Goal: Task Accomplishment & Management: Manage account settings

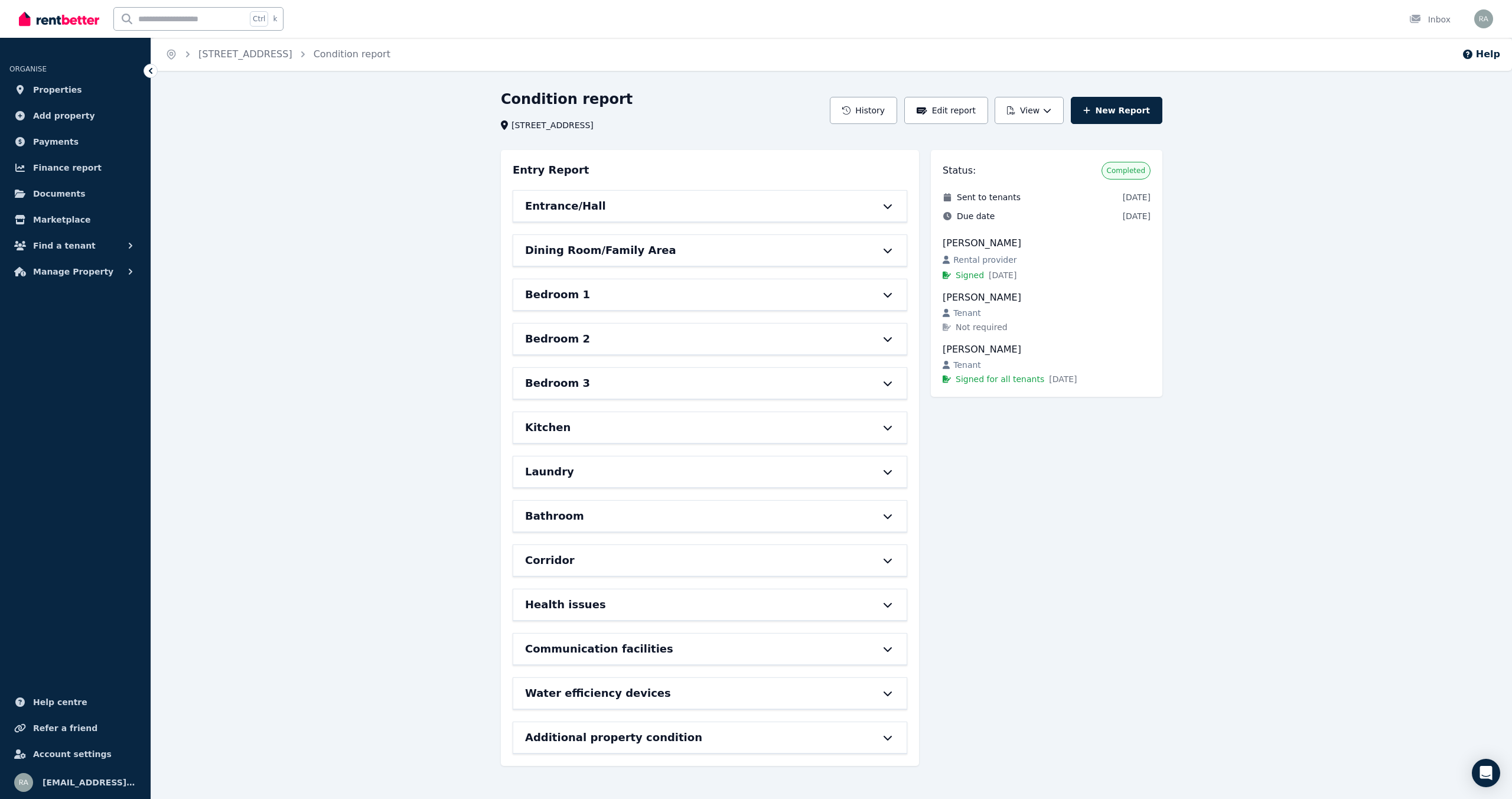
click at [879, 197] on div "Entrance/Hall" at bounding box center [710, 206] width 394 height 31
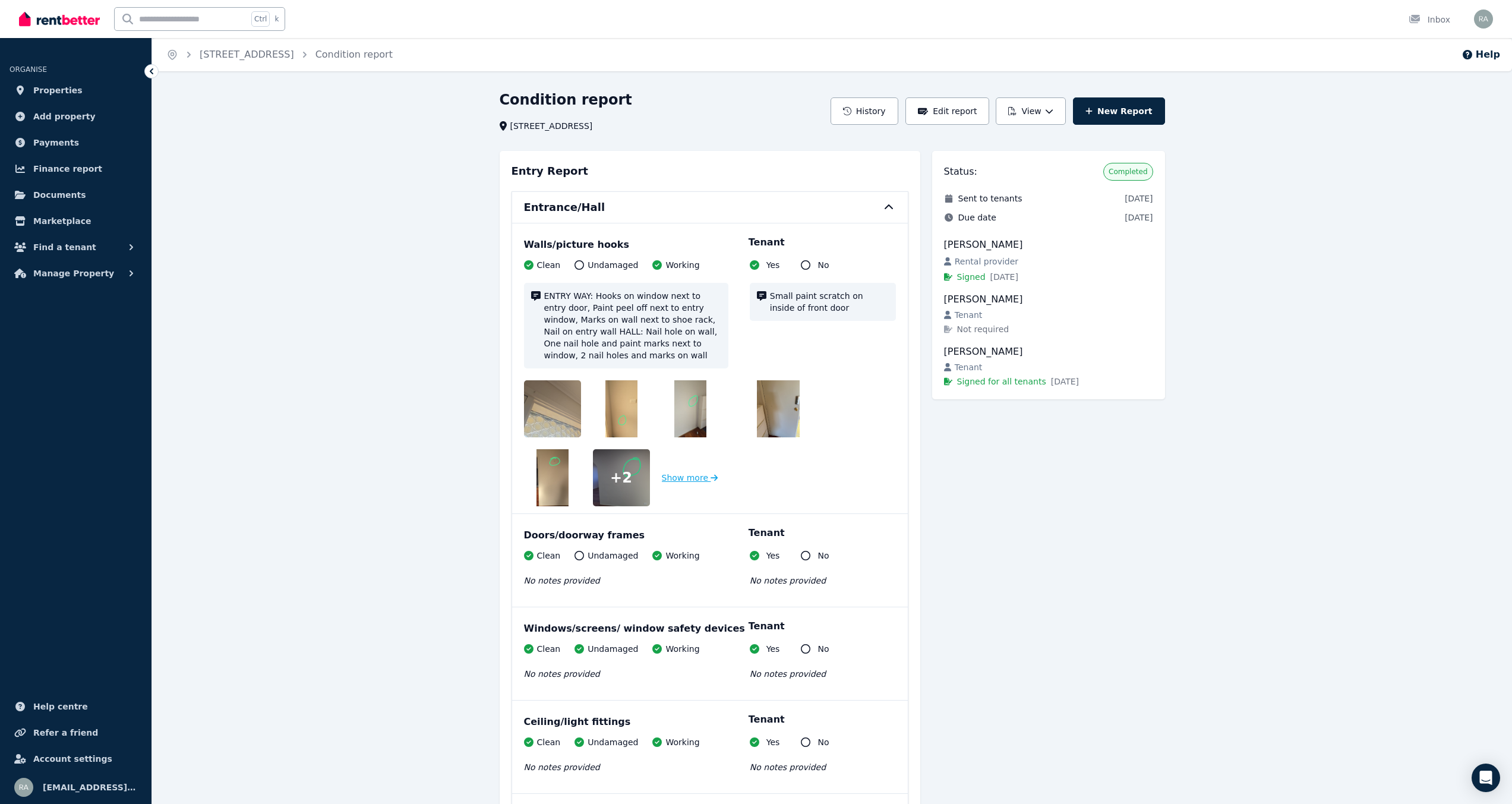
click at [688, 477] on button "Show more" at bounding box center [690, 478] width 56 height 57
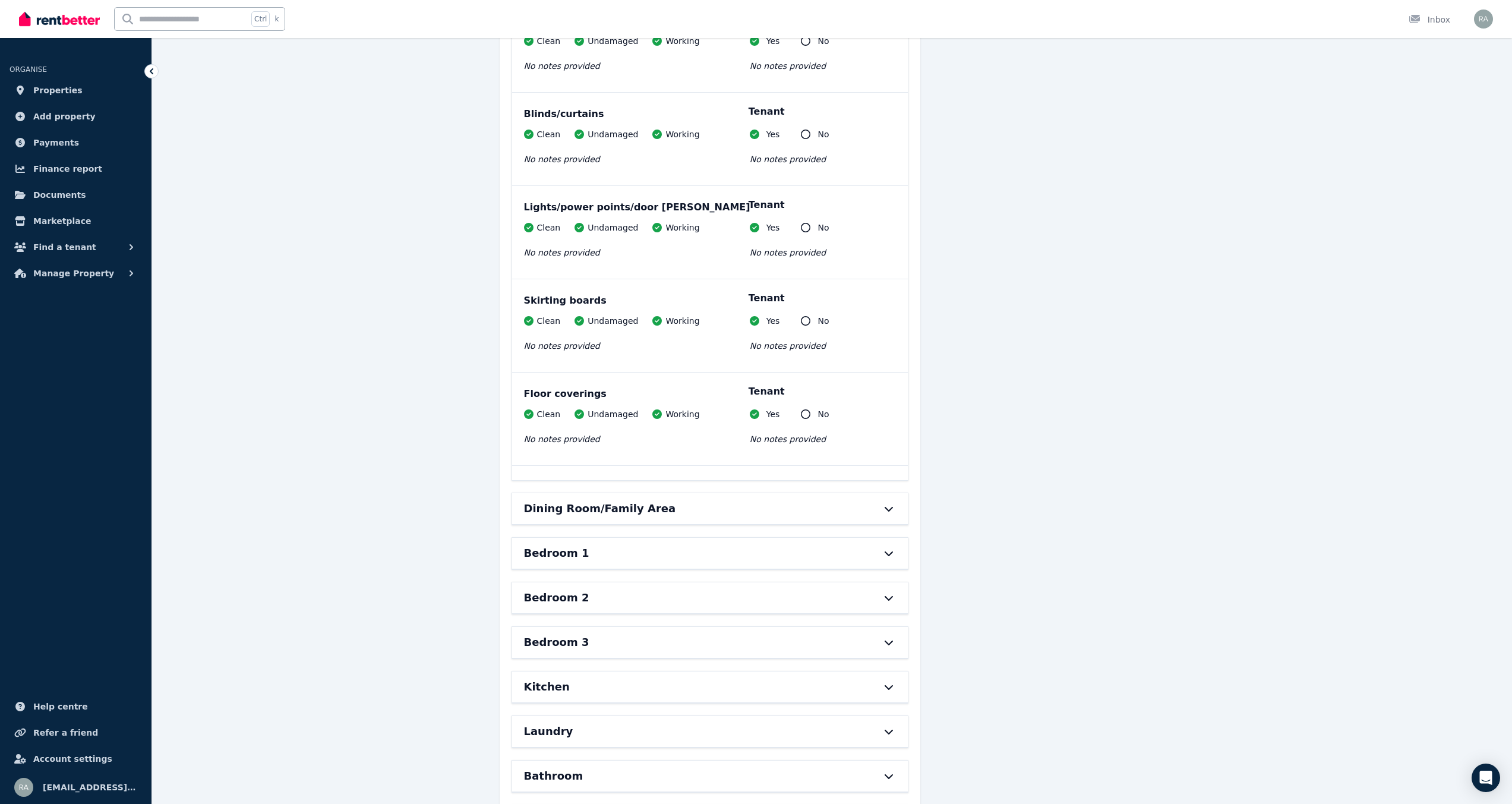
scroll to position [772, 0]
click at [886, 511] on div "Dining Room/Family Area" at bounding box center [710, 507] width 396 height 31
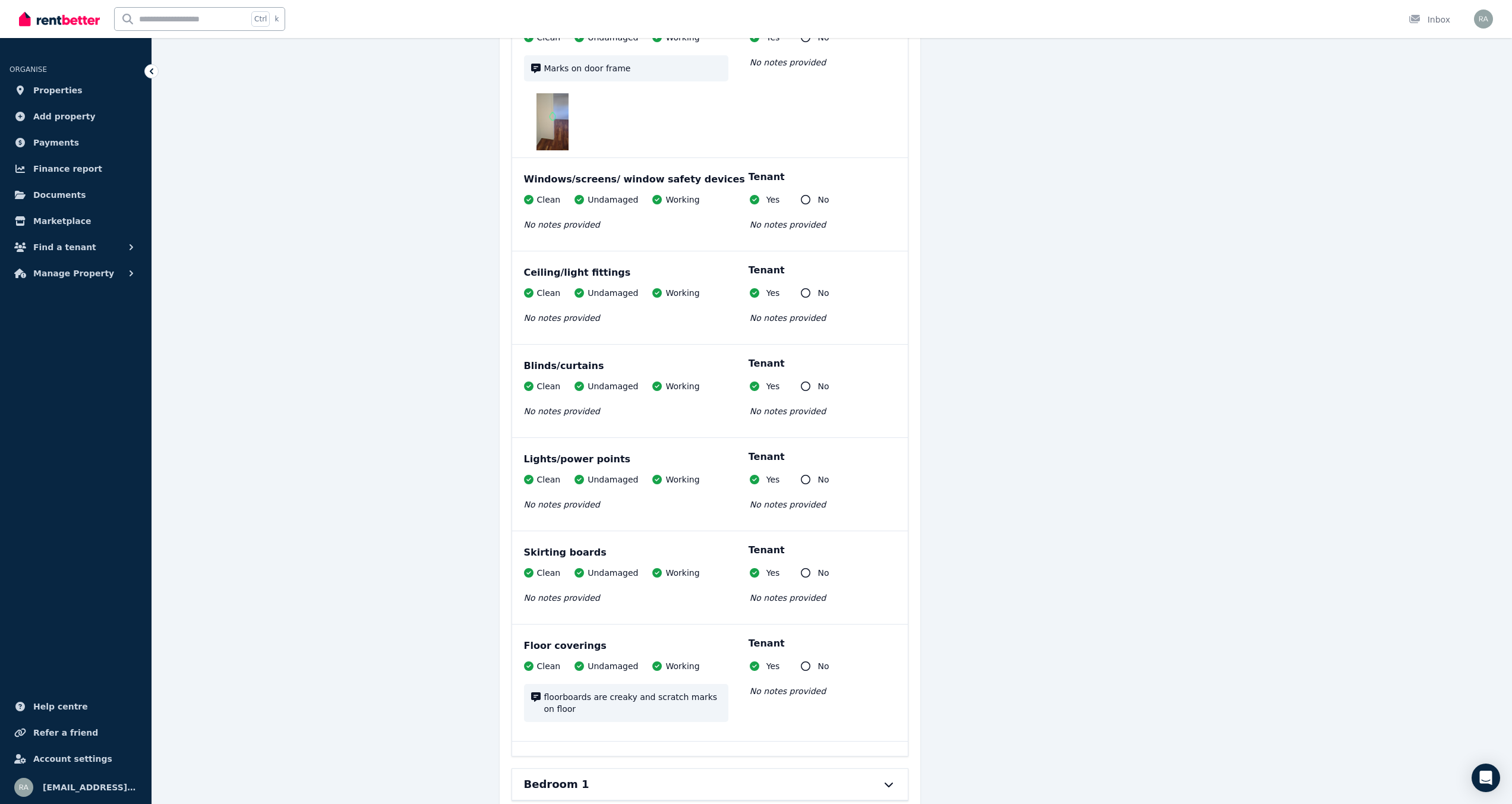
scroll to position [1664, 0]
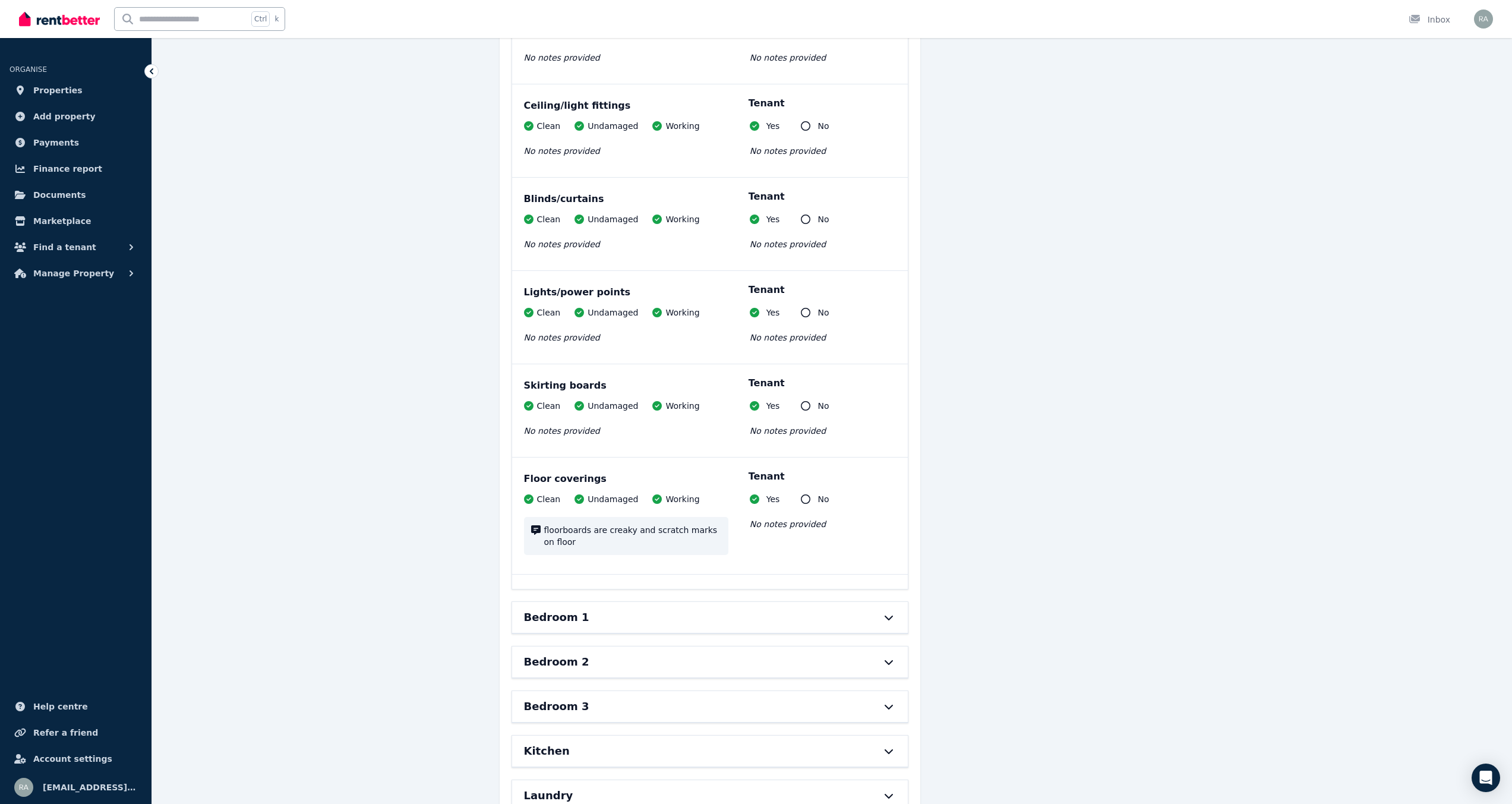
click at [890, 612] on icon at bounding box center [889, 617] width 14 height 9
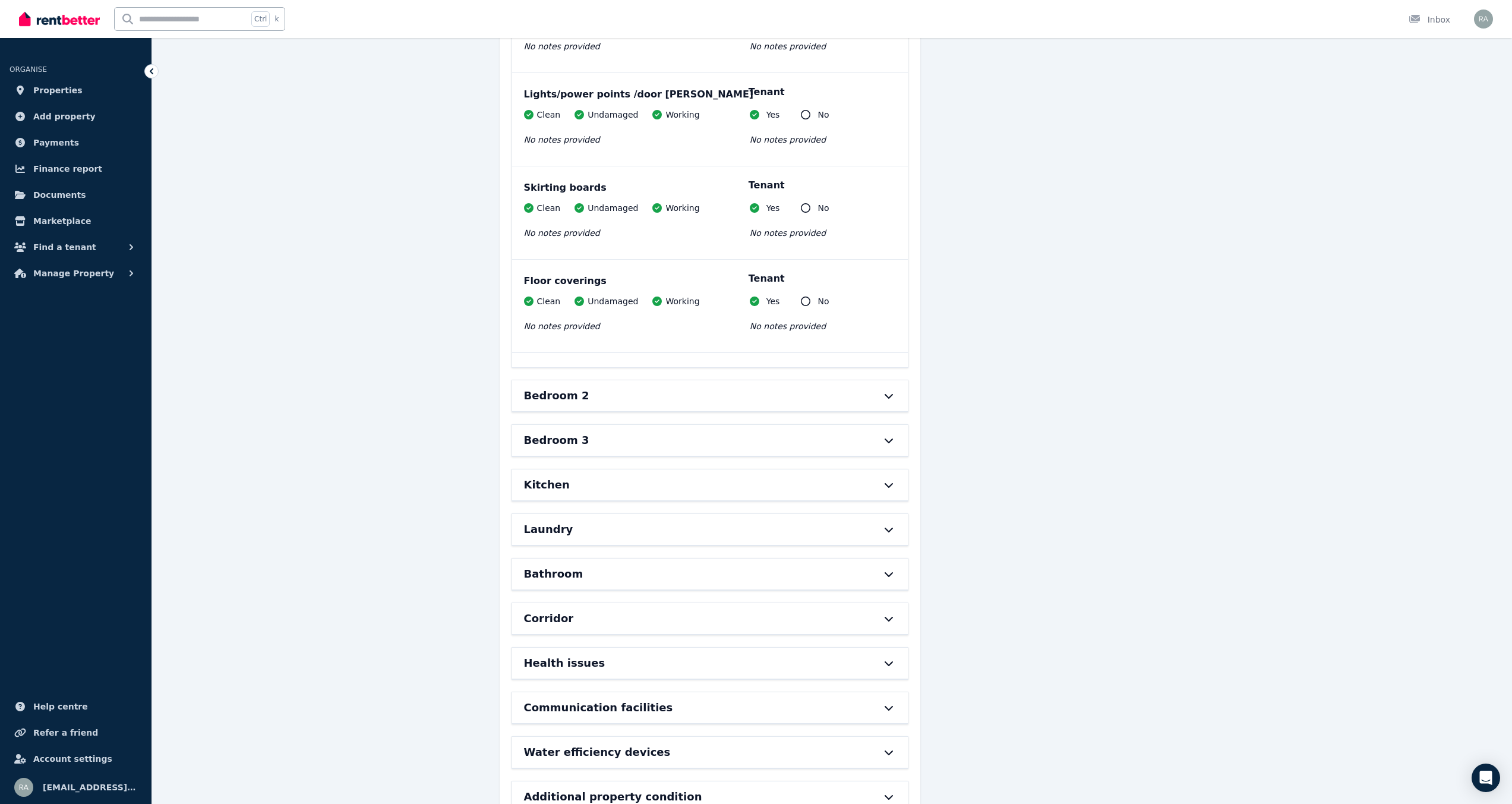
scroll to position [3031, 0]
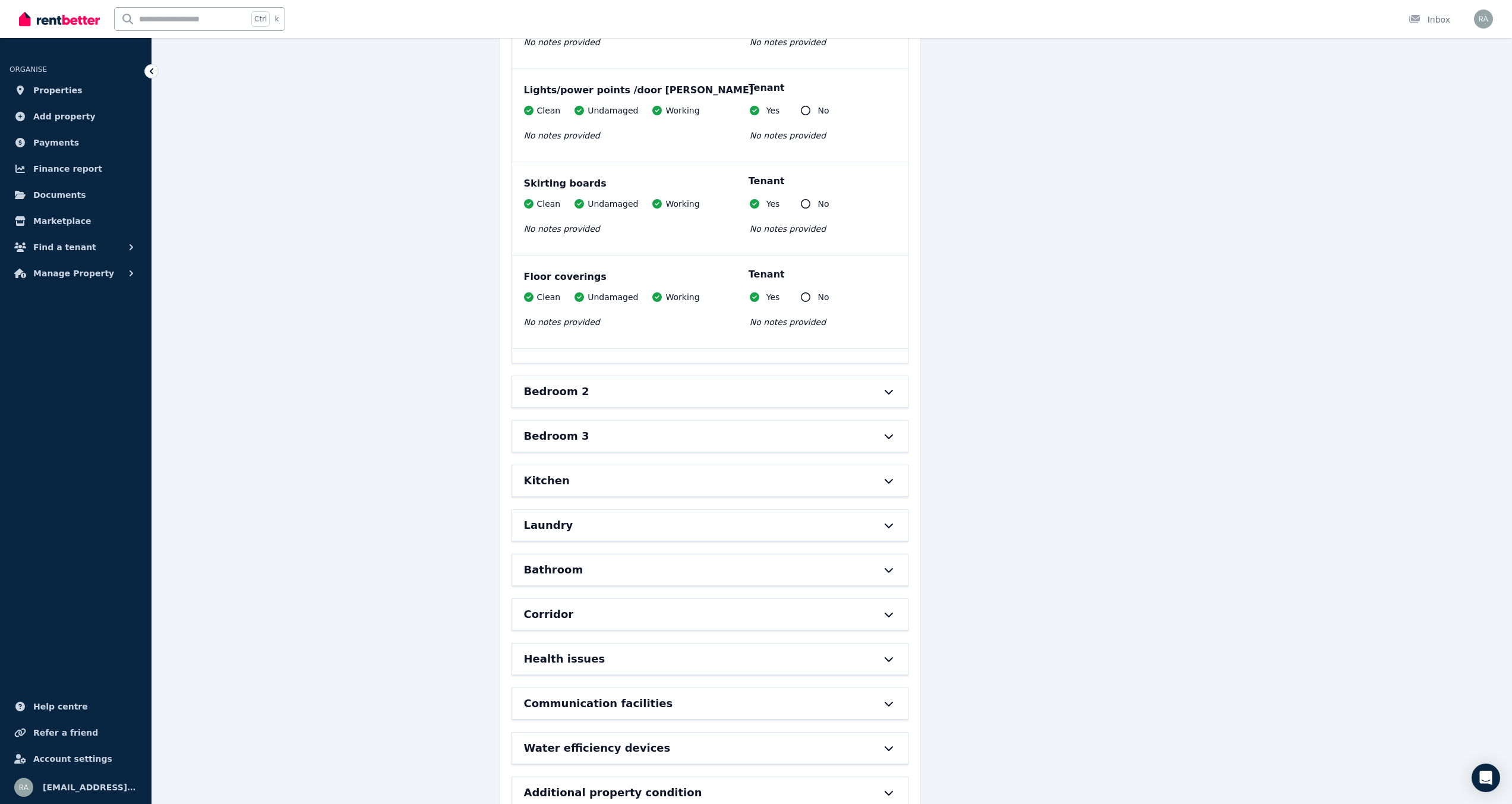
click at [881, 385] on div "Bedroom 2" at bounding box center [710, 392] width 396 height 31
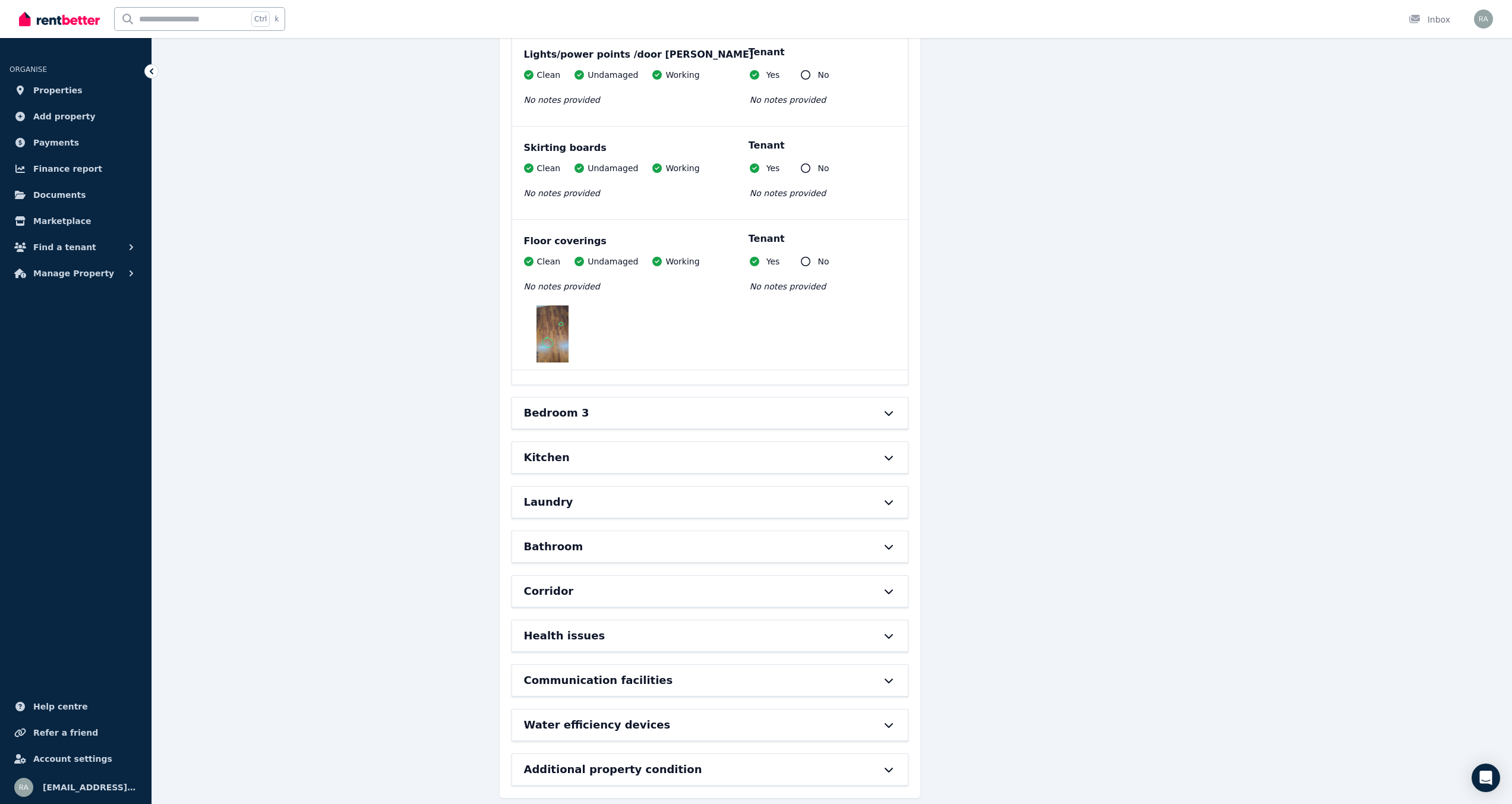
scroll to position [4219, 0]
click at [887, 406] on icon at bounding box center [889, 410] width 14 height 9
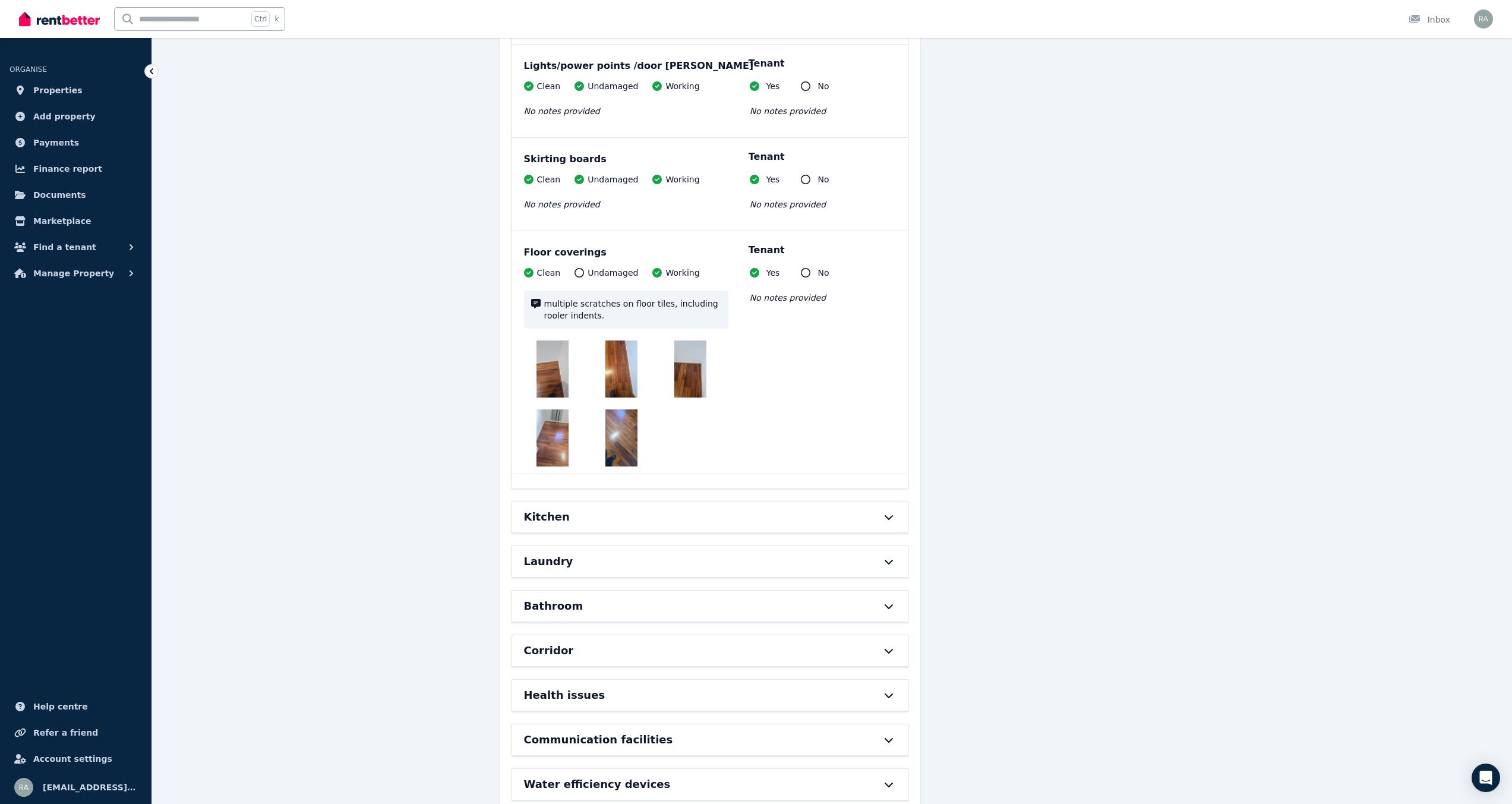
scroll to position [5407, 0]
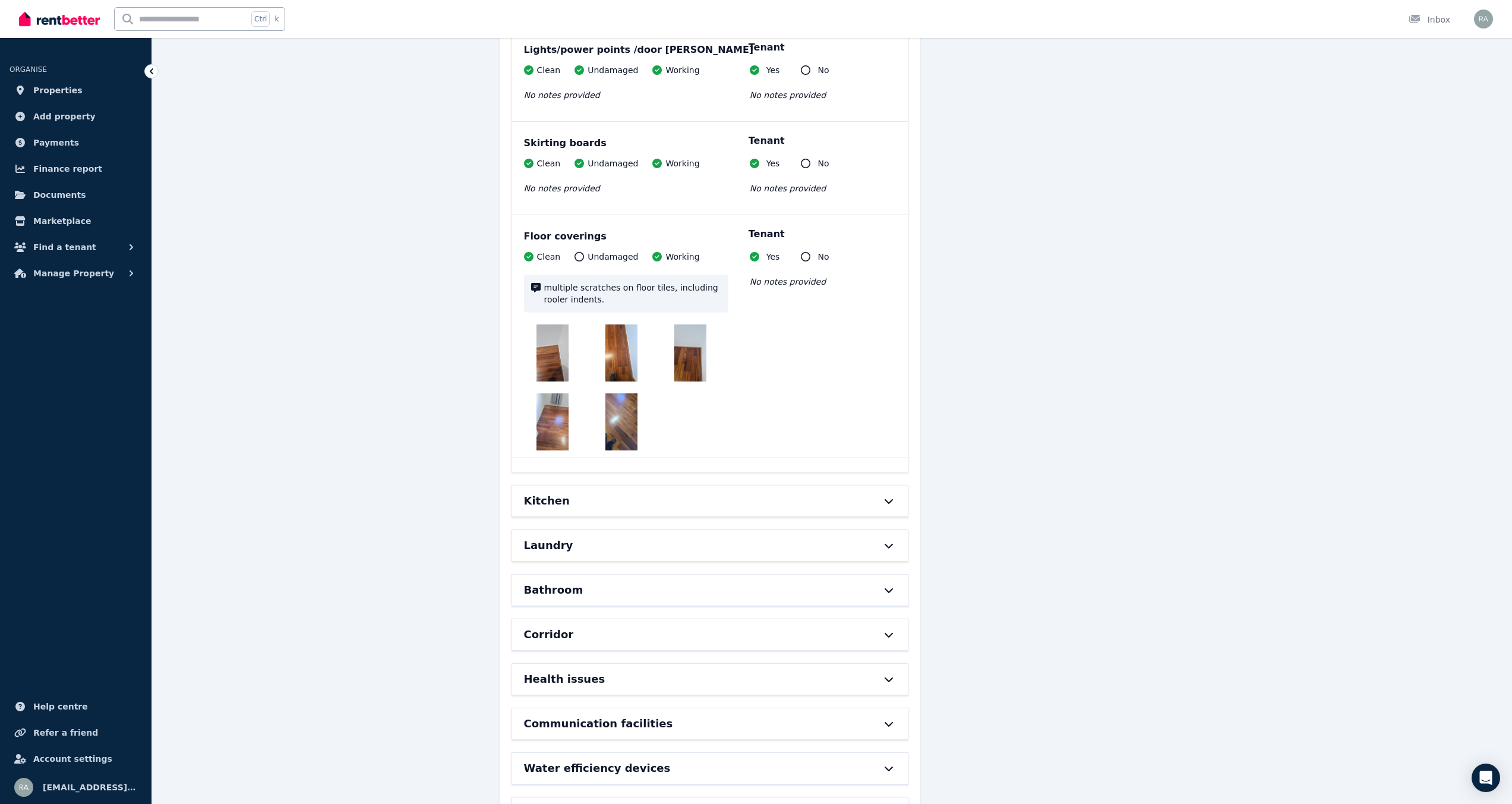
click at [893, 486] on div "Kitchen" at bounding box center [710, 501] width 396 height 31
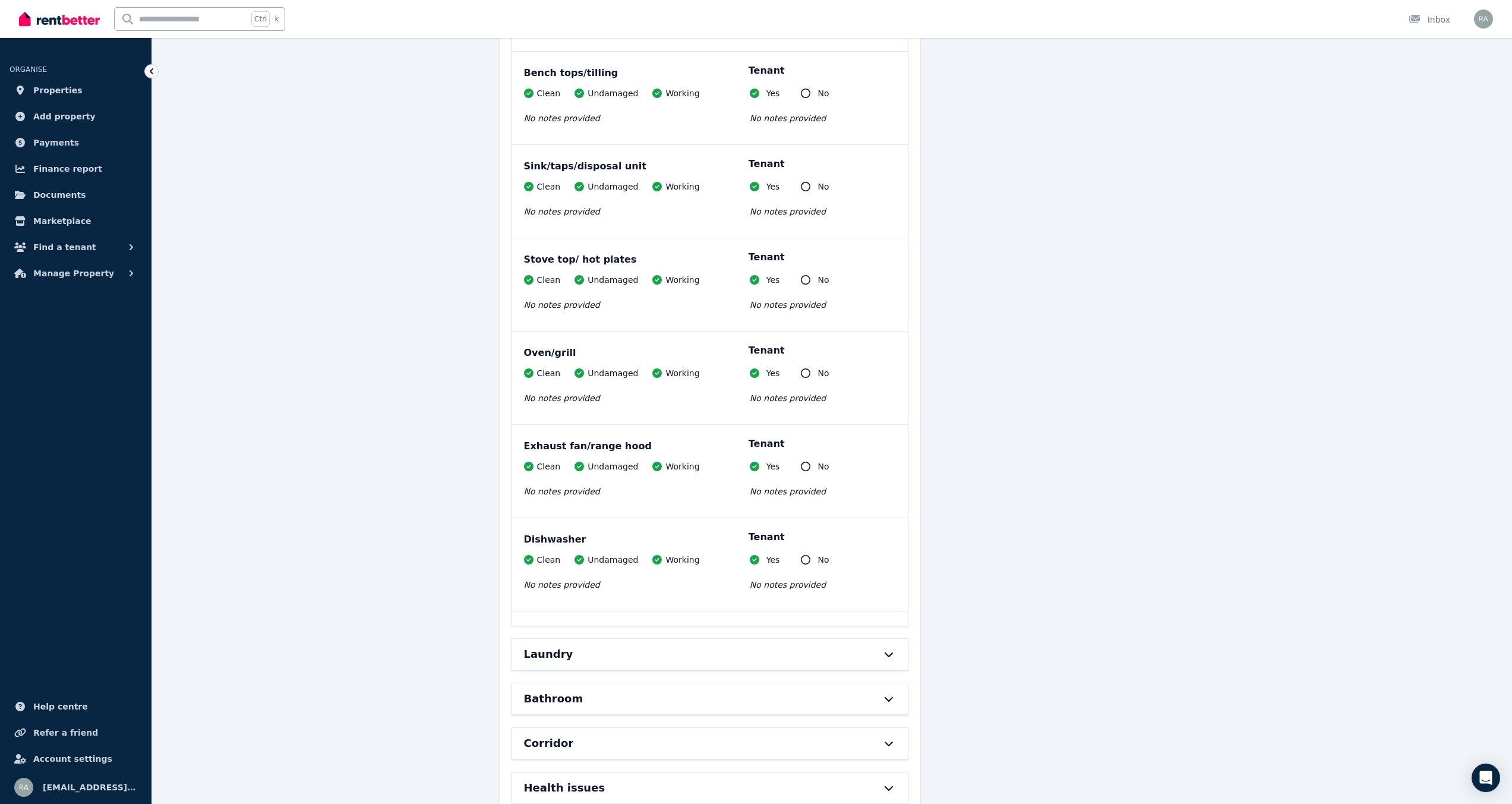
scroll to position [6715, 0]
click at [888, 645] on div "Laundry" at bounding box center [710, 652] width 396 height 31
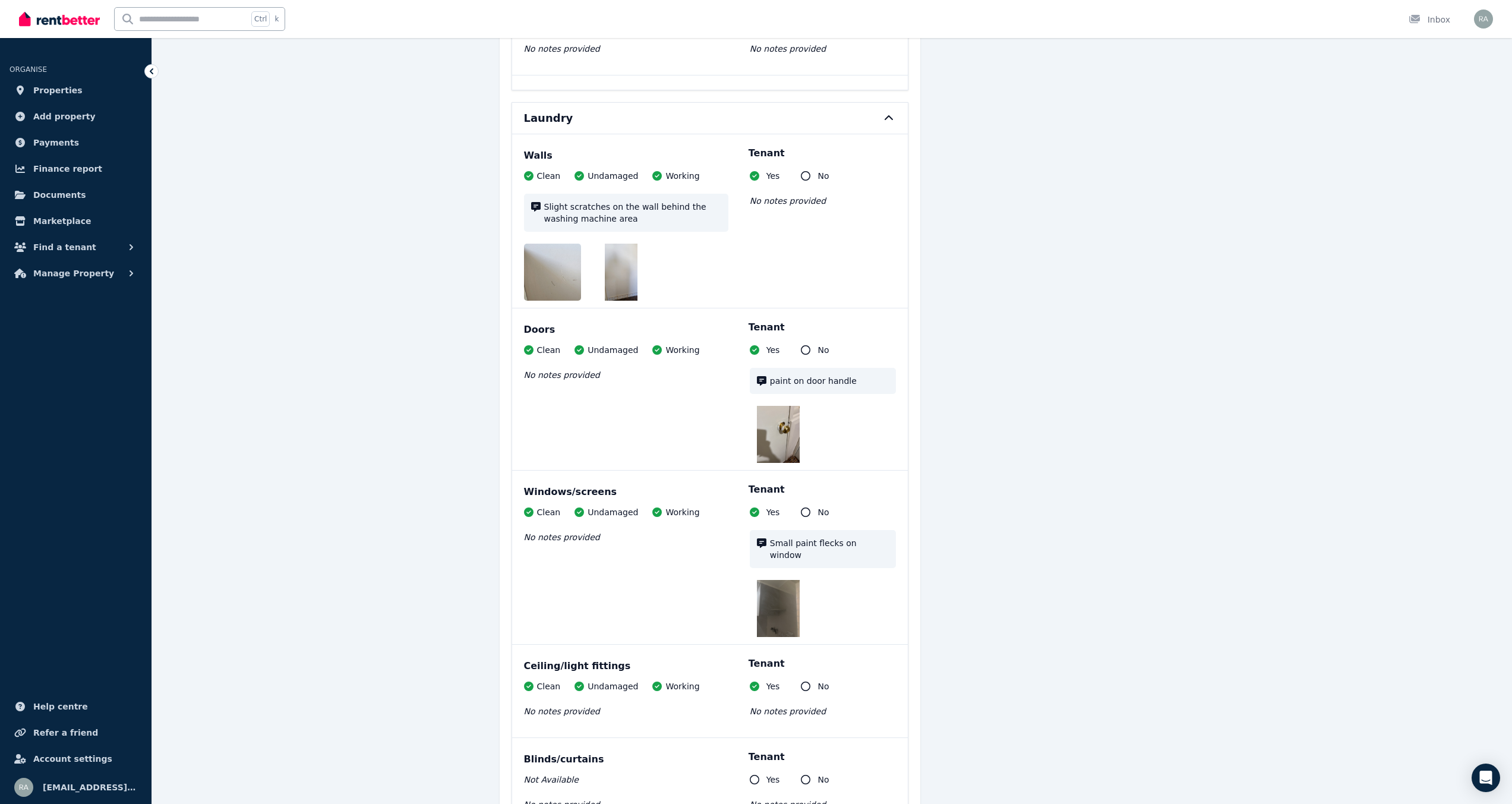
scroll to position [7250, 0]
click at [788, 580] on img at bounding box center [778, 607] width 43 height 57
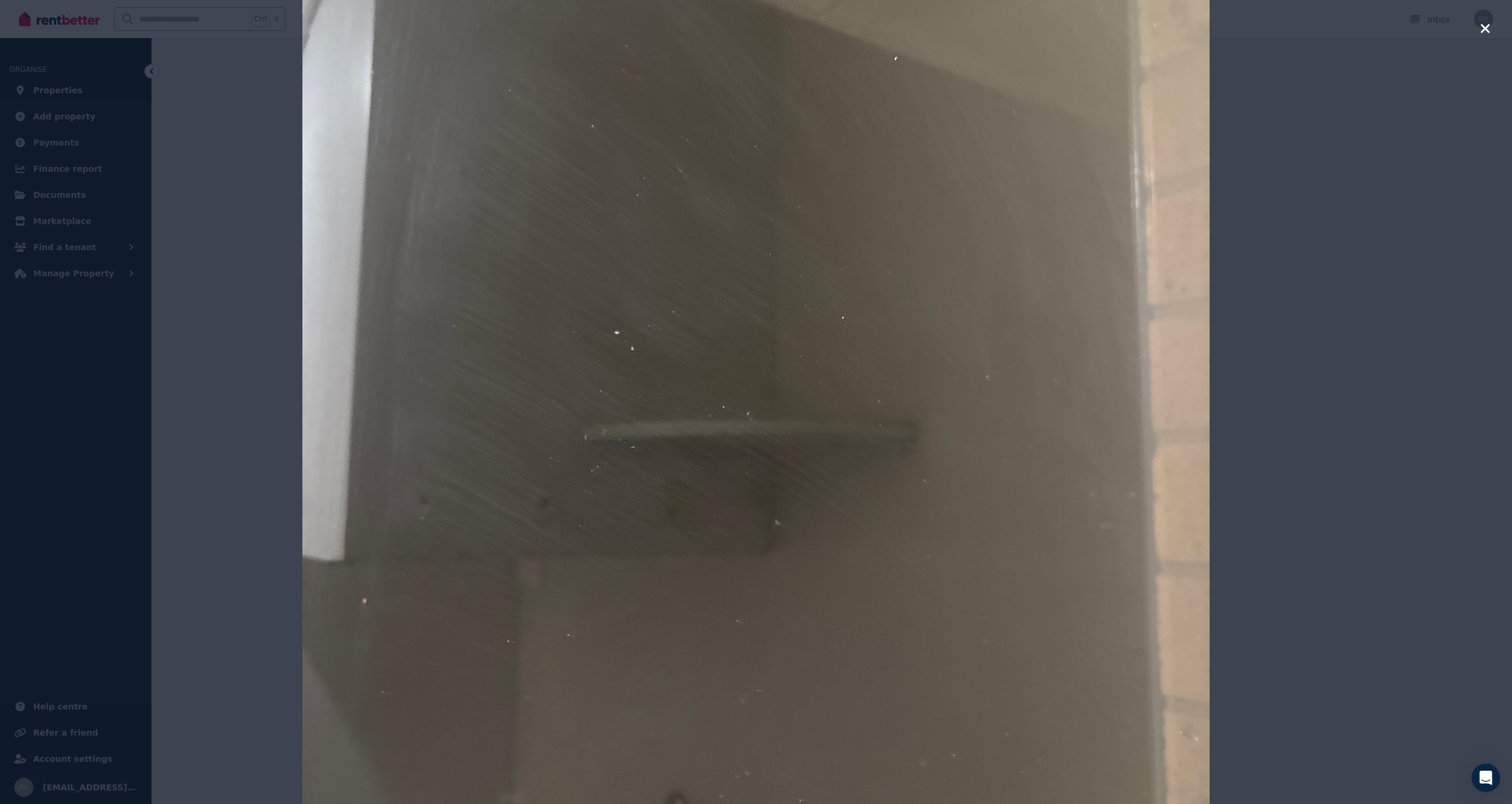
click at [826, 556] on img at bounding box center [756, 402] width 907 height 1210
click at [1485, 32] on icon "button" at bounding box center [1485, 28] width 11 height 14
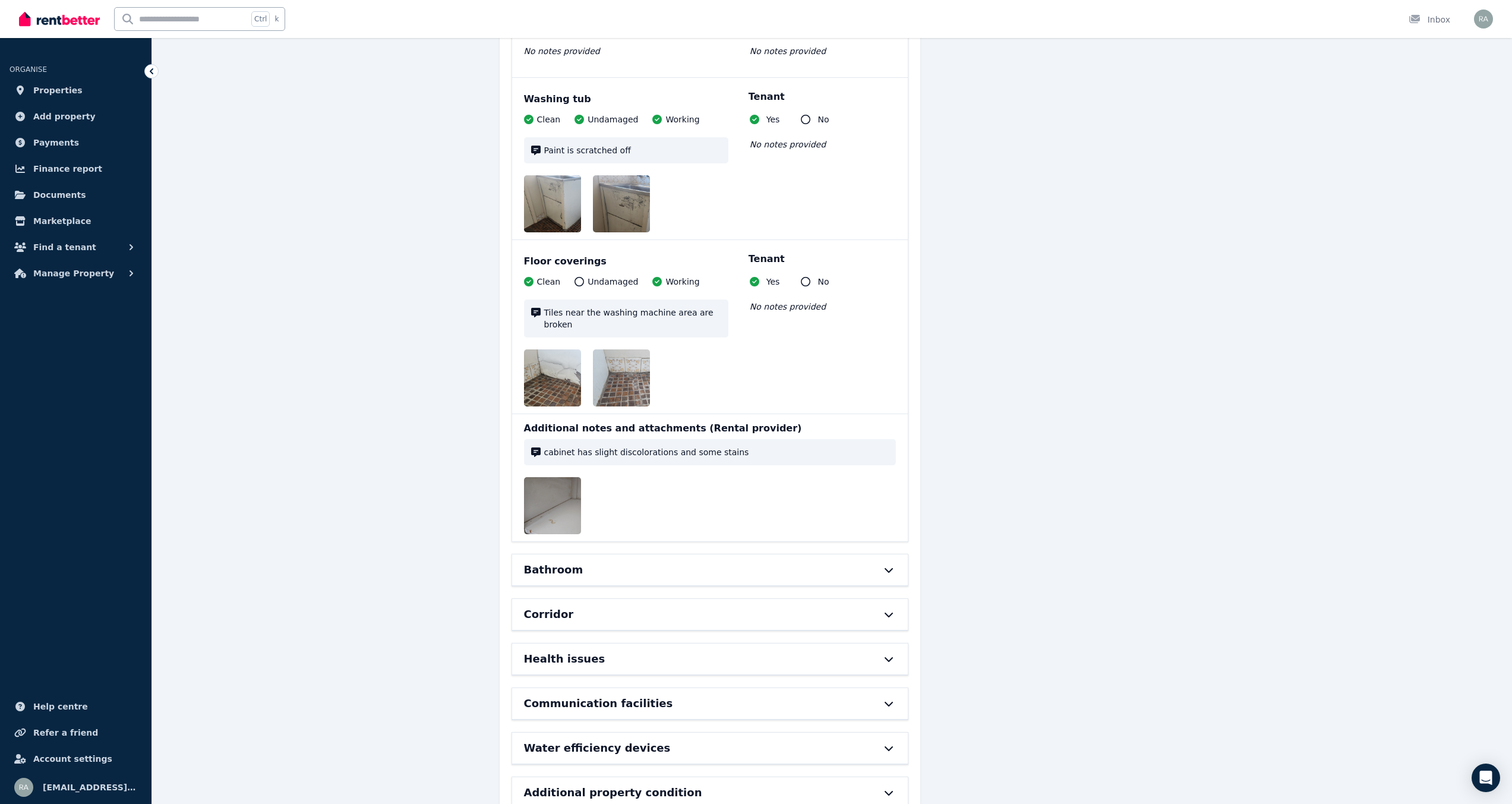
scroll to position [8285, 0]
click at [883, 562] on icon at bounding box center [889, 567] width 14 height 9
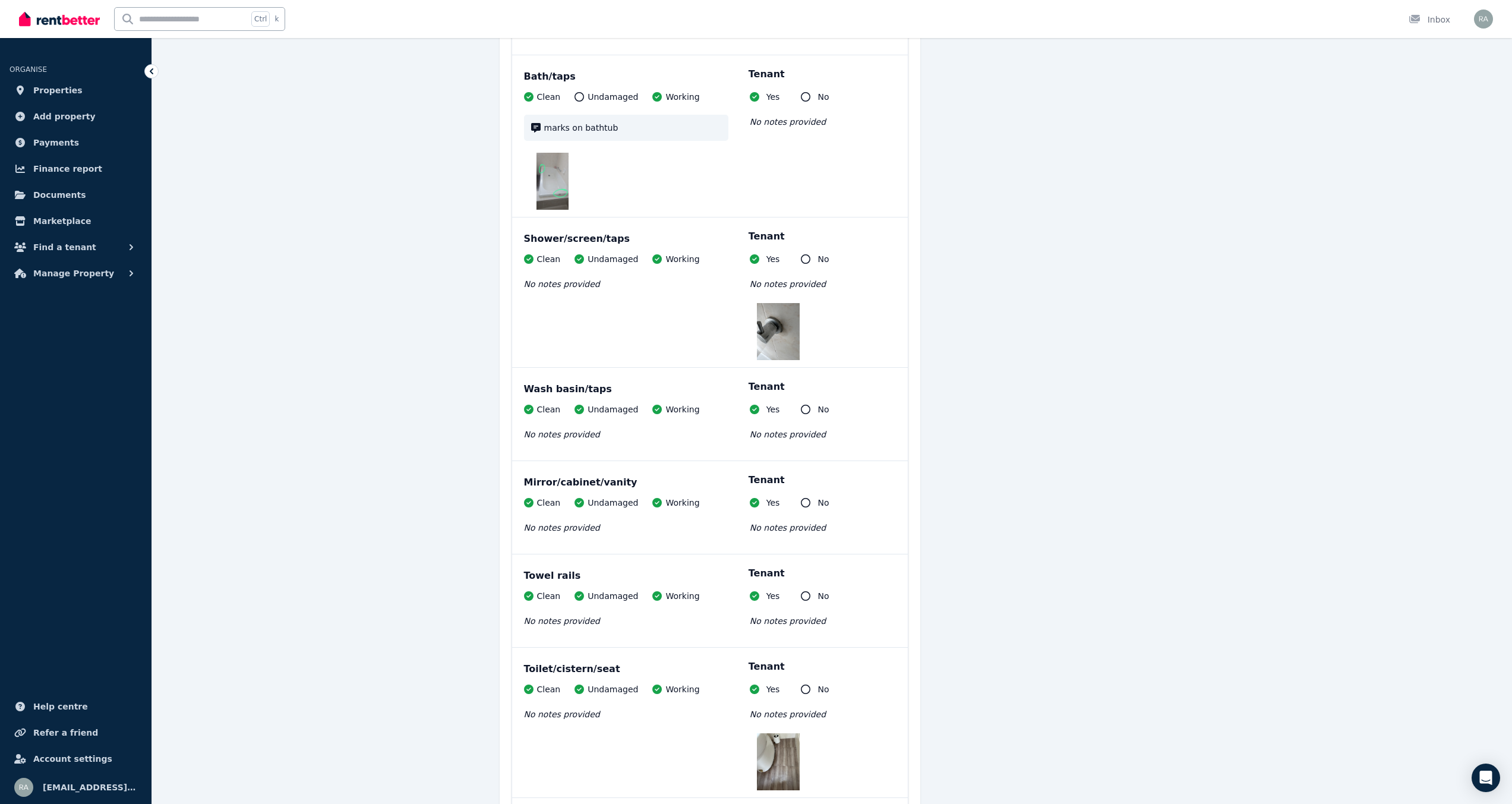
scroll to position [9711, 0]
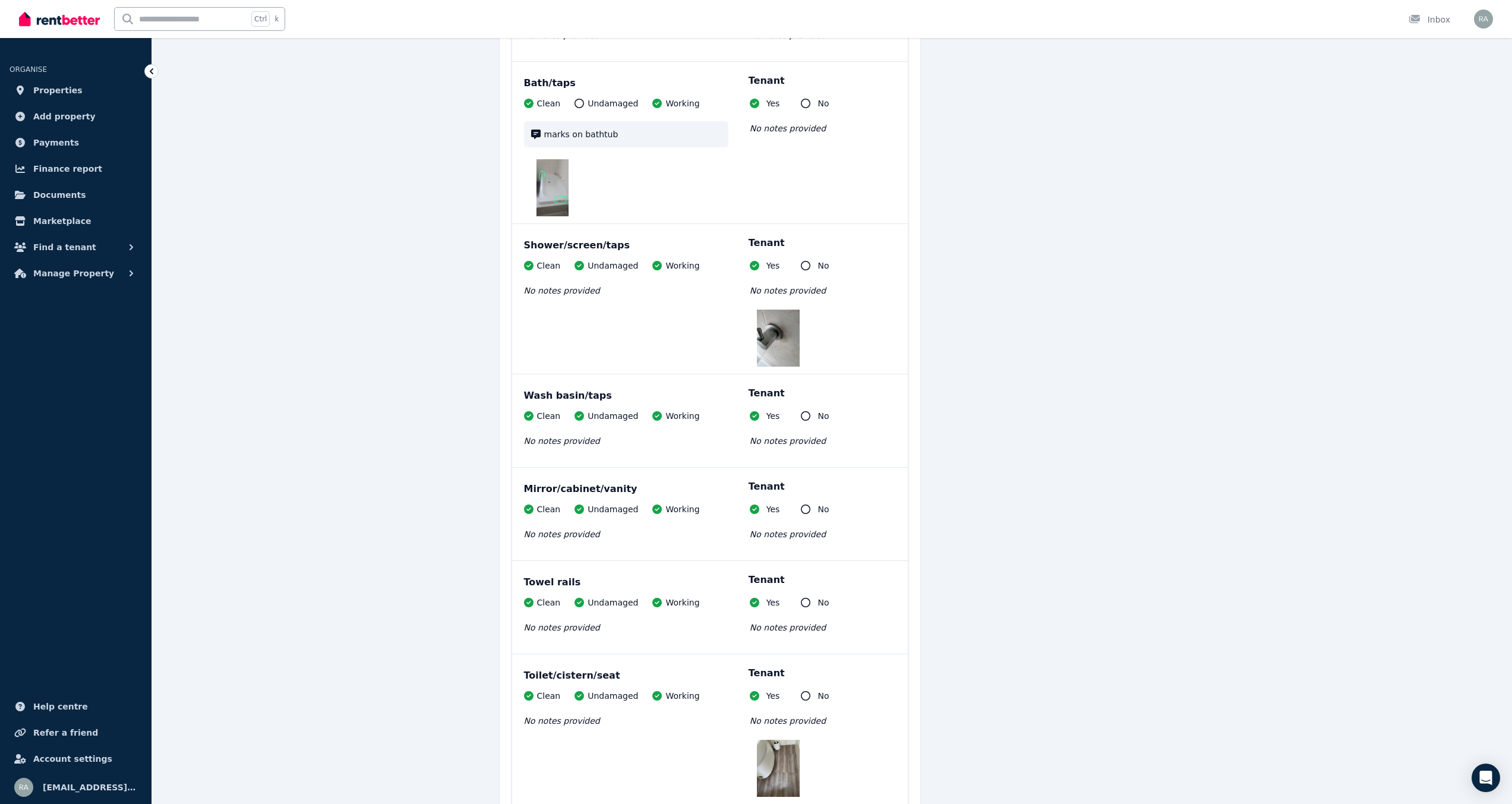
click at [768, 309] on img at bounding box center [778, 338] width 43 height 57
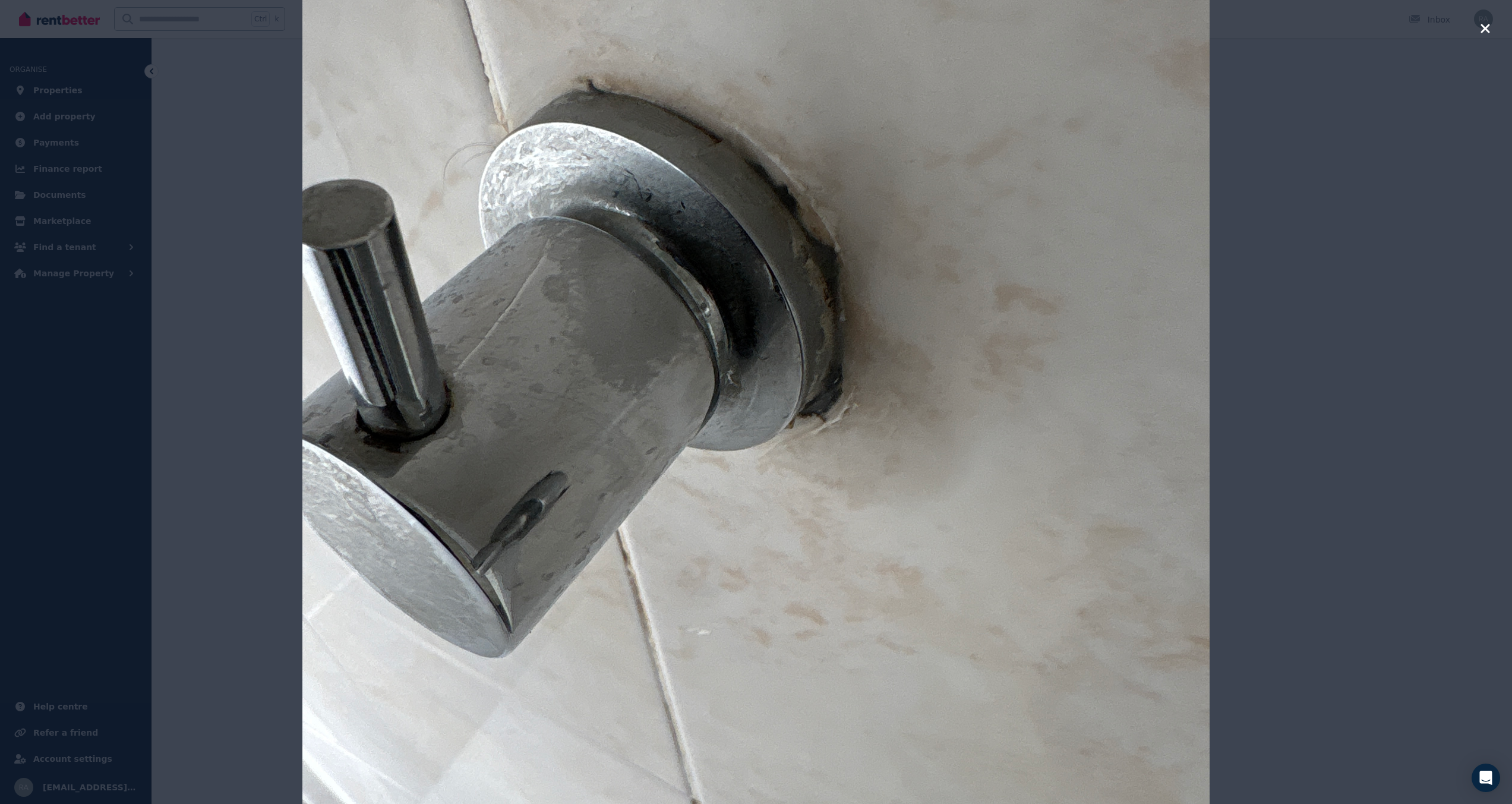
click at [1486, 29] on icon "button" at bounding box center [1485, 28] width 9 height 9
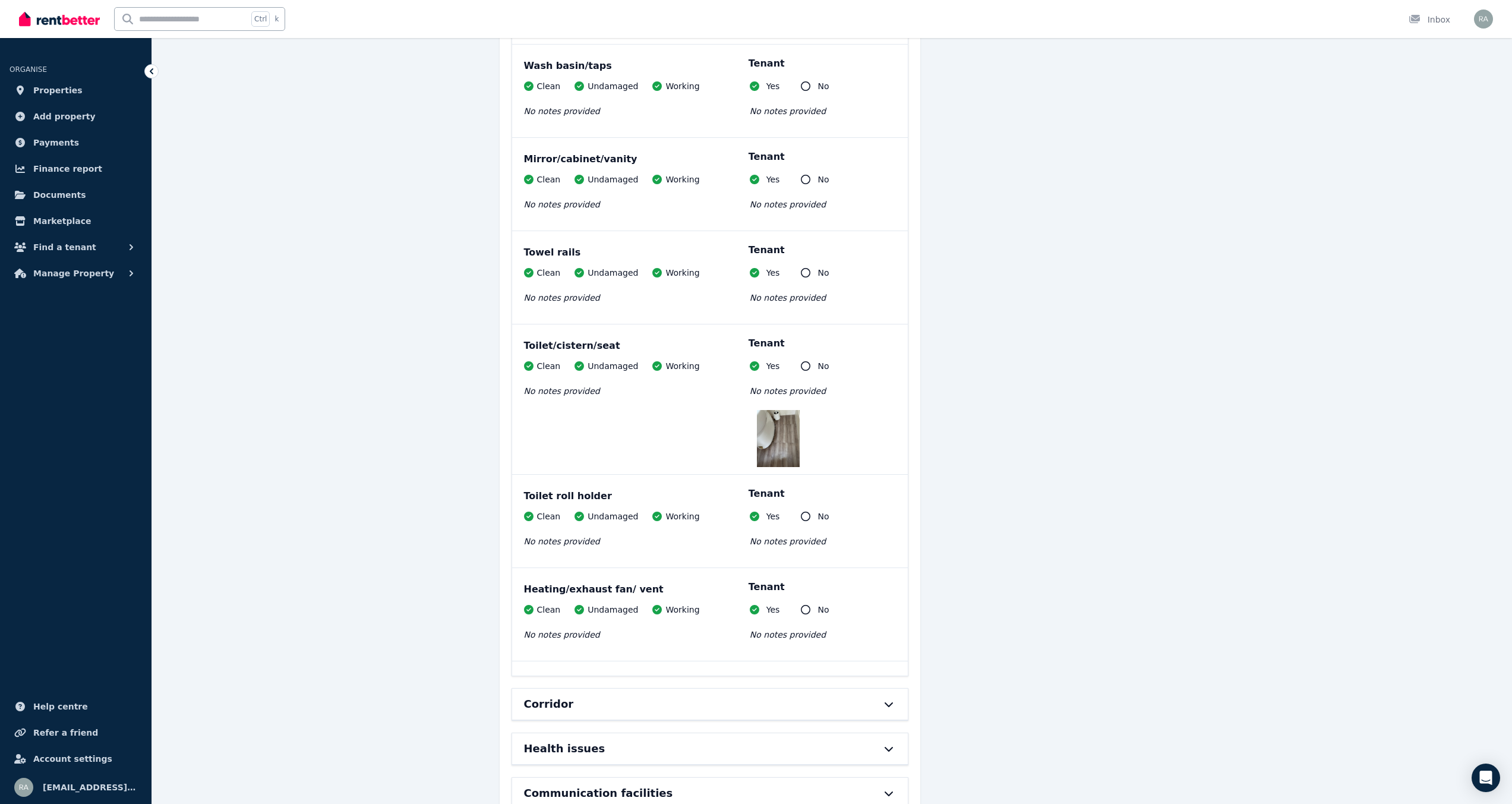
scroll to position [10068, 0]
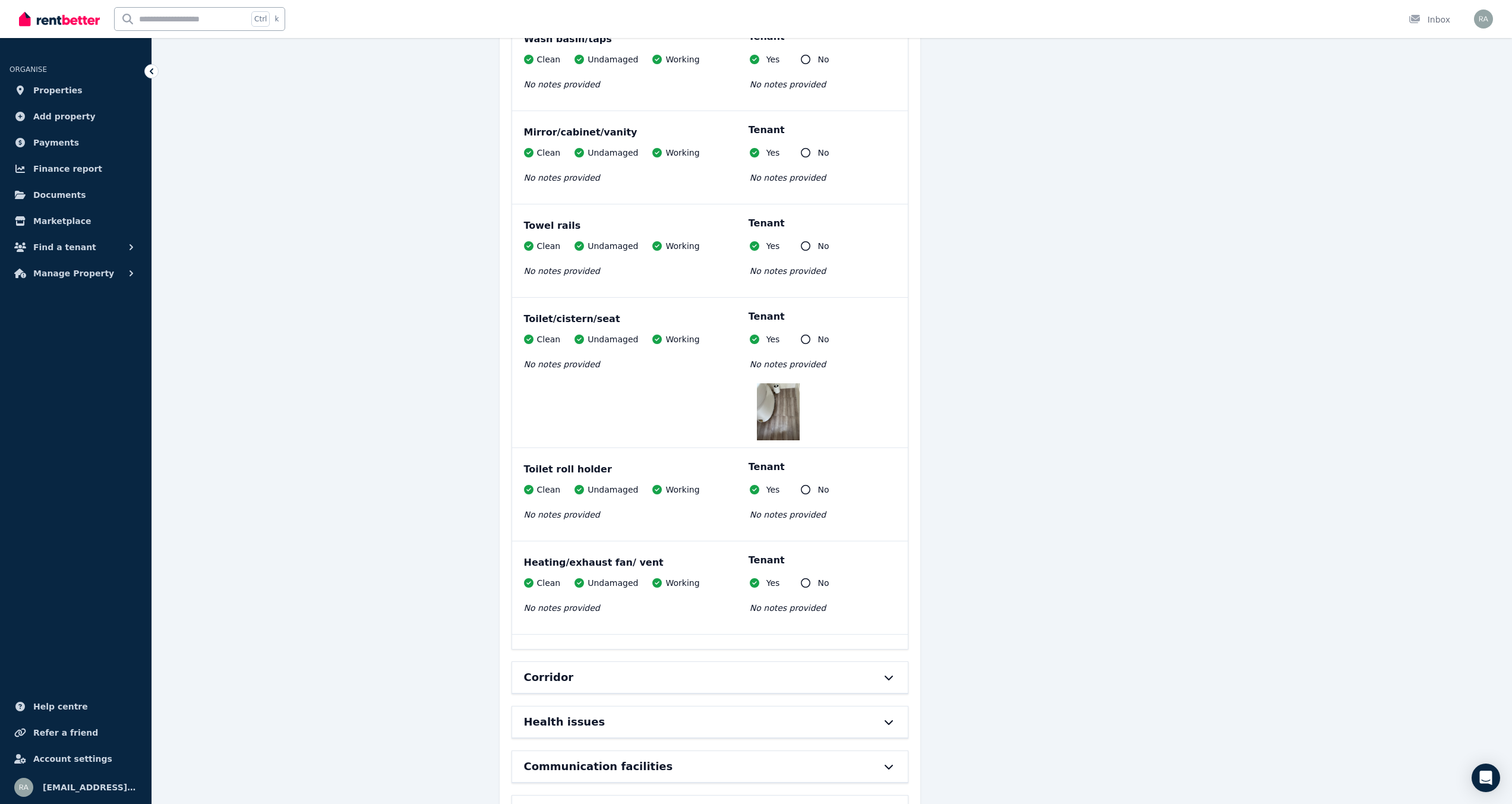
click at [776, 385] on img at bounding box center [778, 412] width 43 height 57
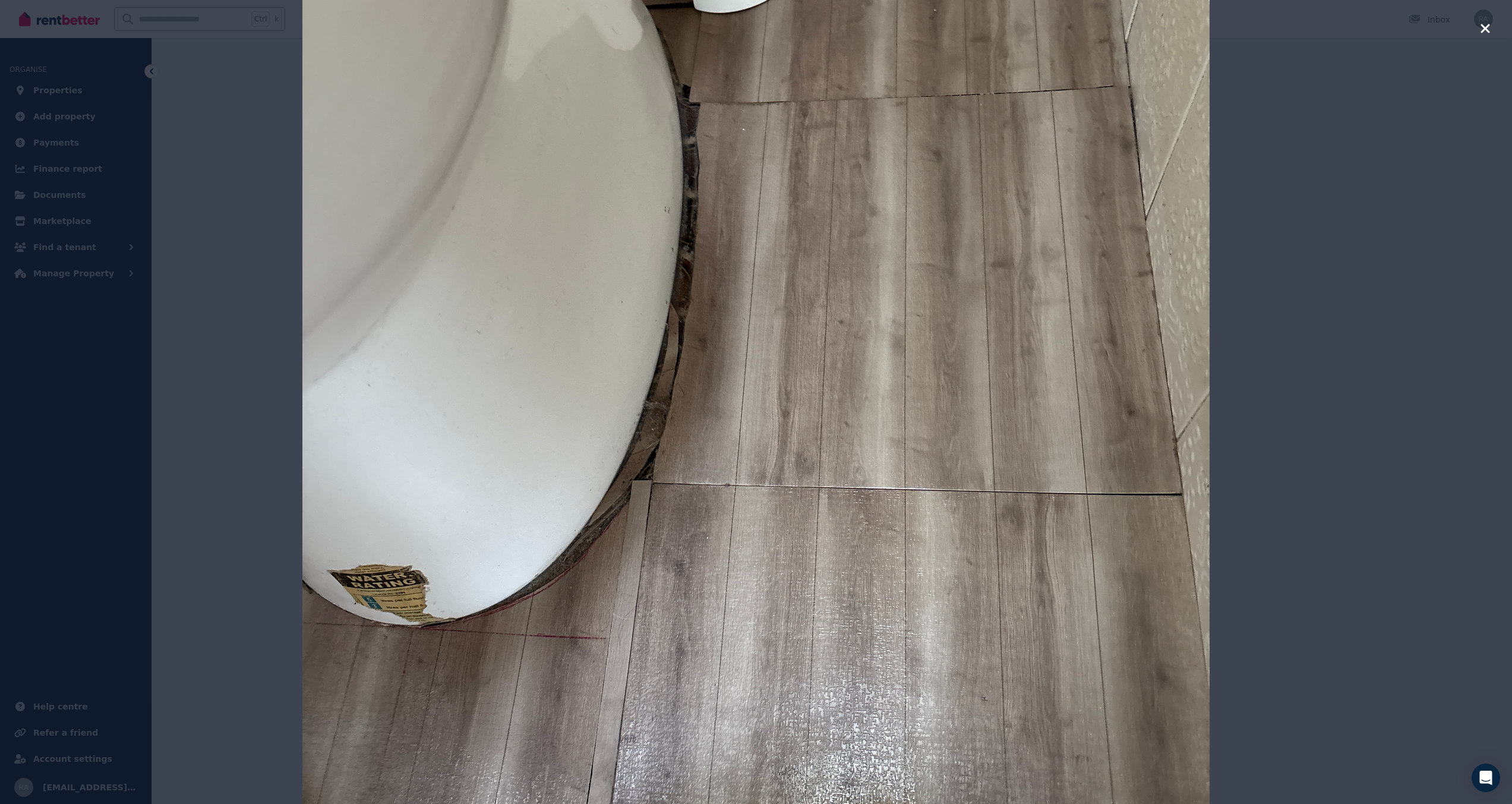
click at [1484, 28] on icon "button" at bounding box center [1485, 28] width 11 height 14
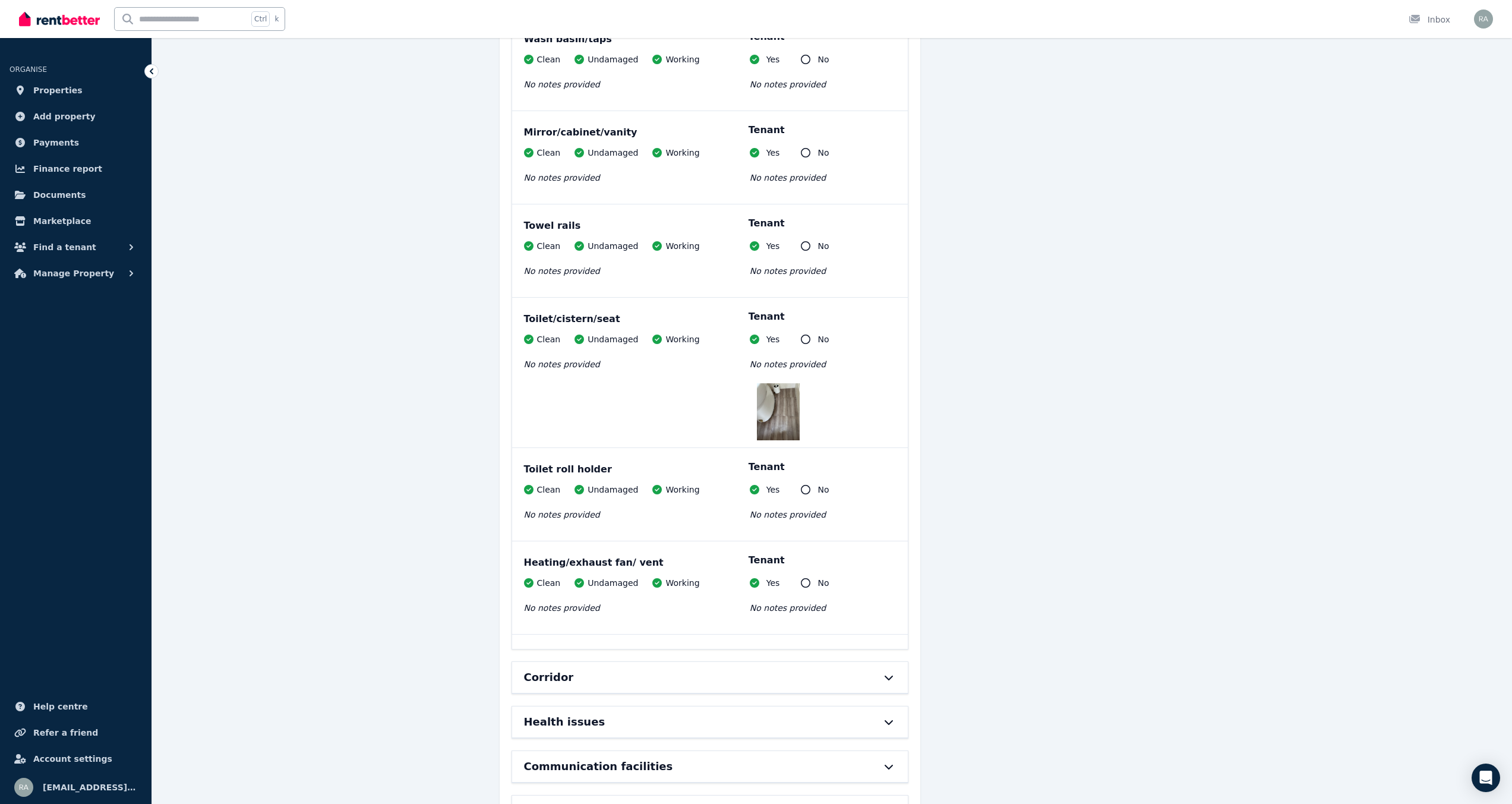
scroll to position [10134, 0]
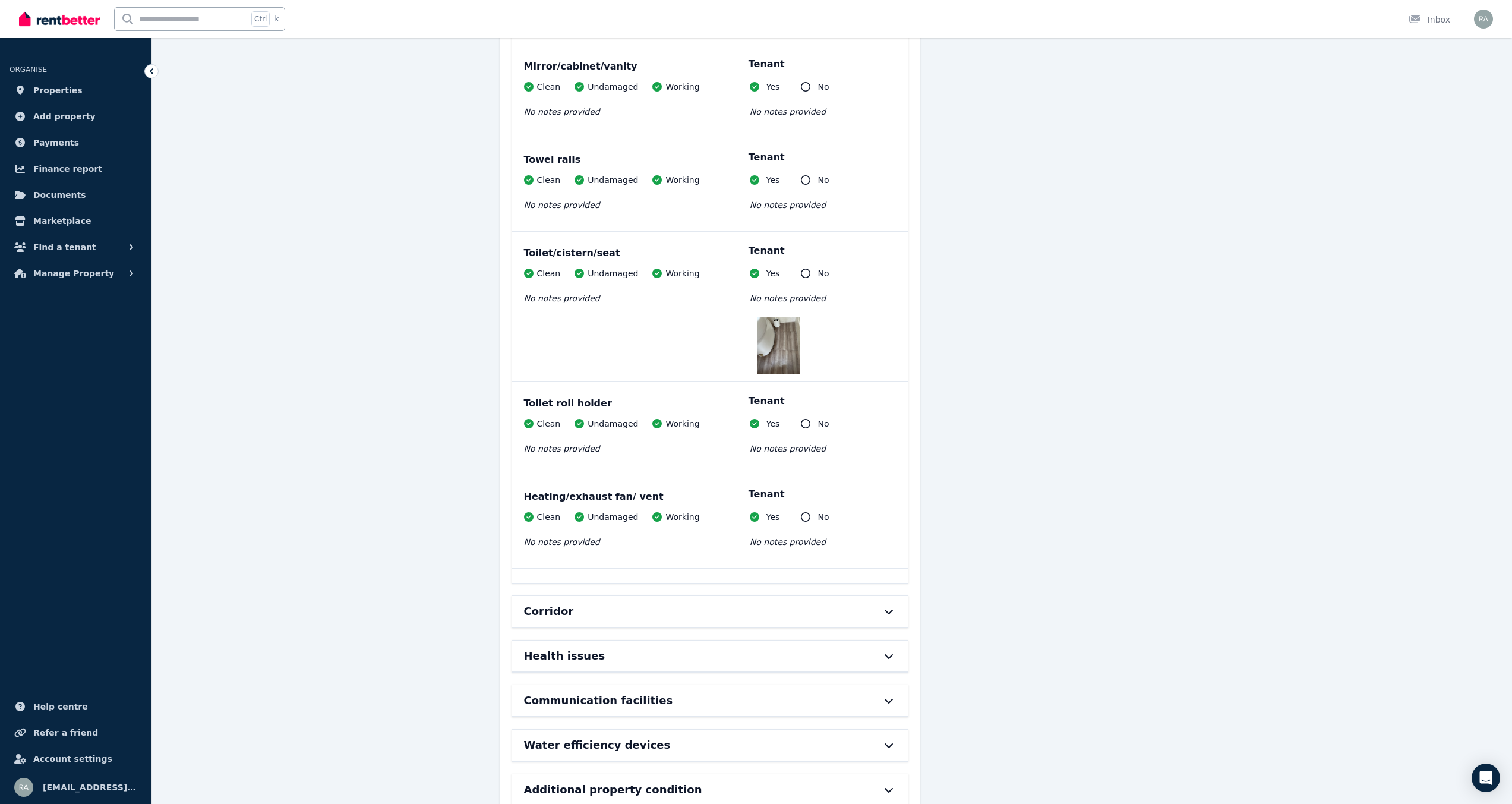
click at [882, 607] on icon at bounding box center [889, 611] width 14 height 9
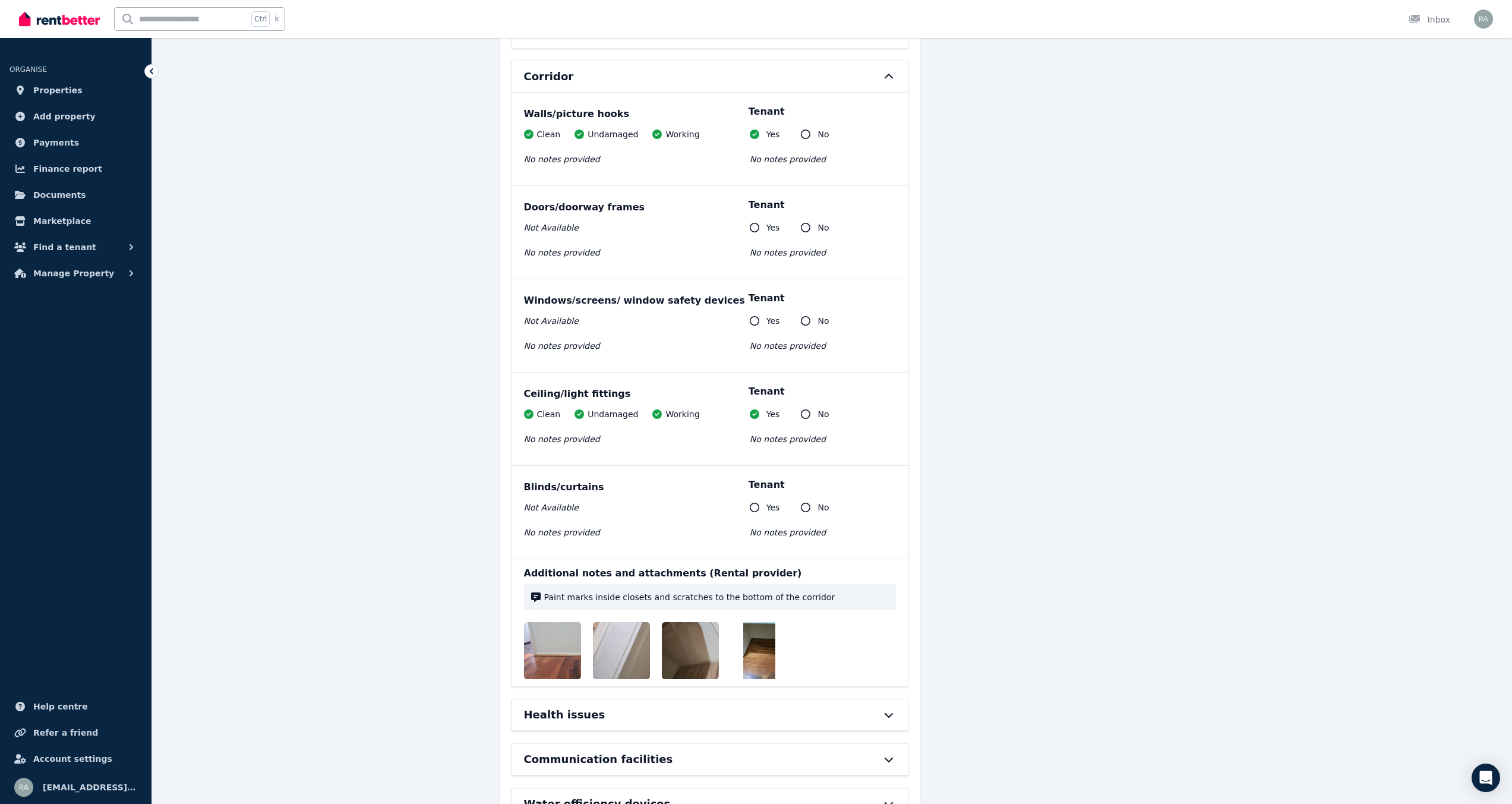
scroll to position [10728, 0]
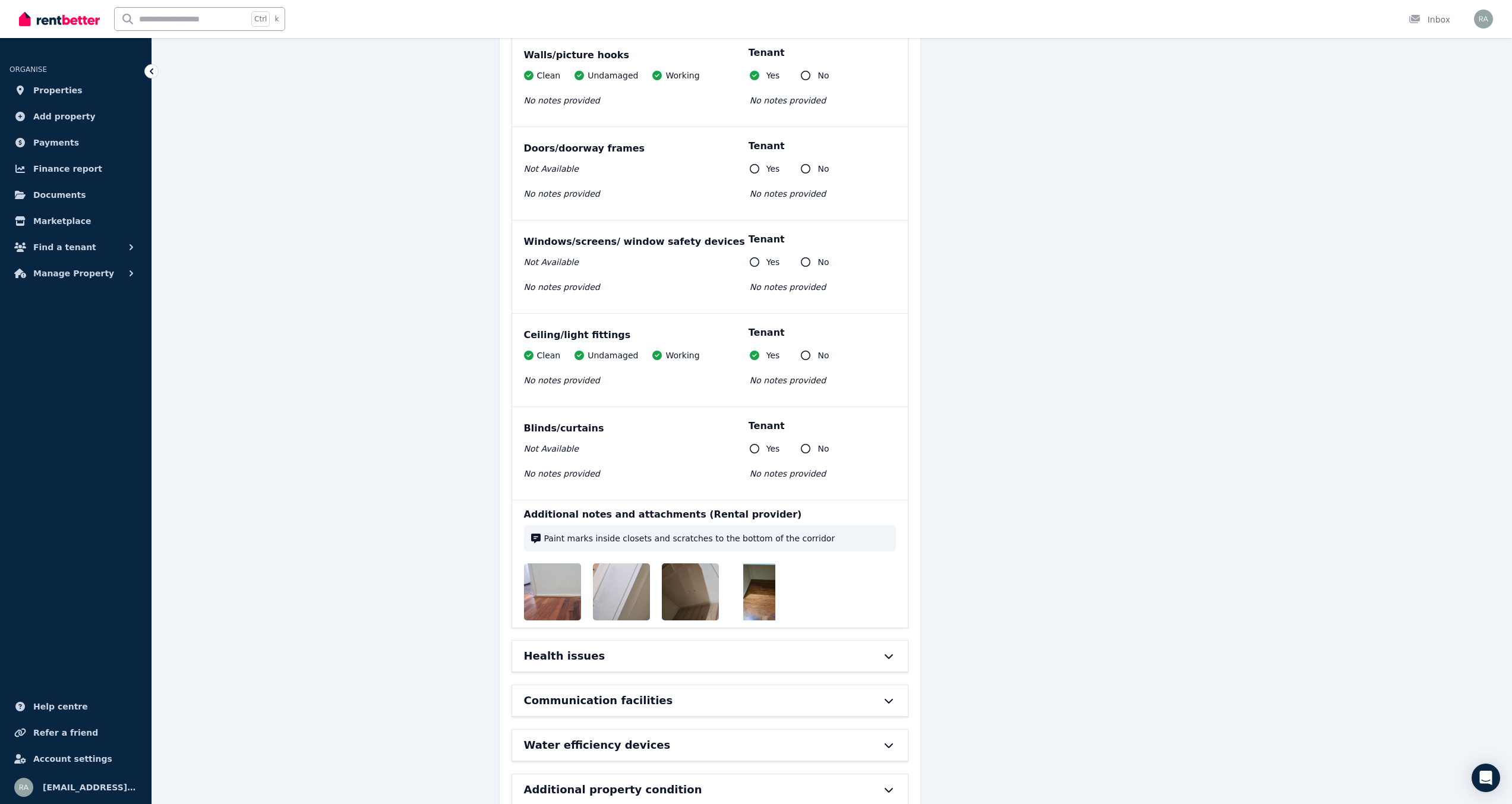
click at [885, 651] on icon at bounding box center [889, 655] width 14 height 9
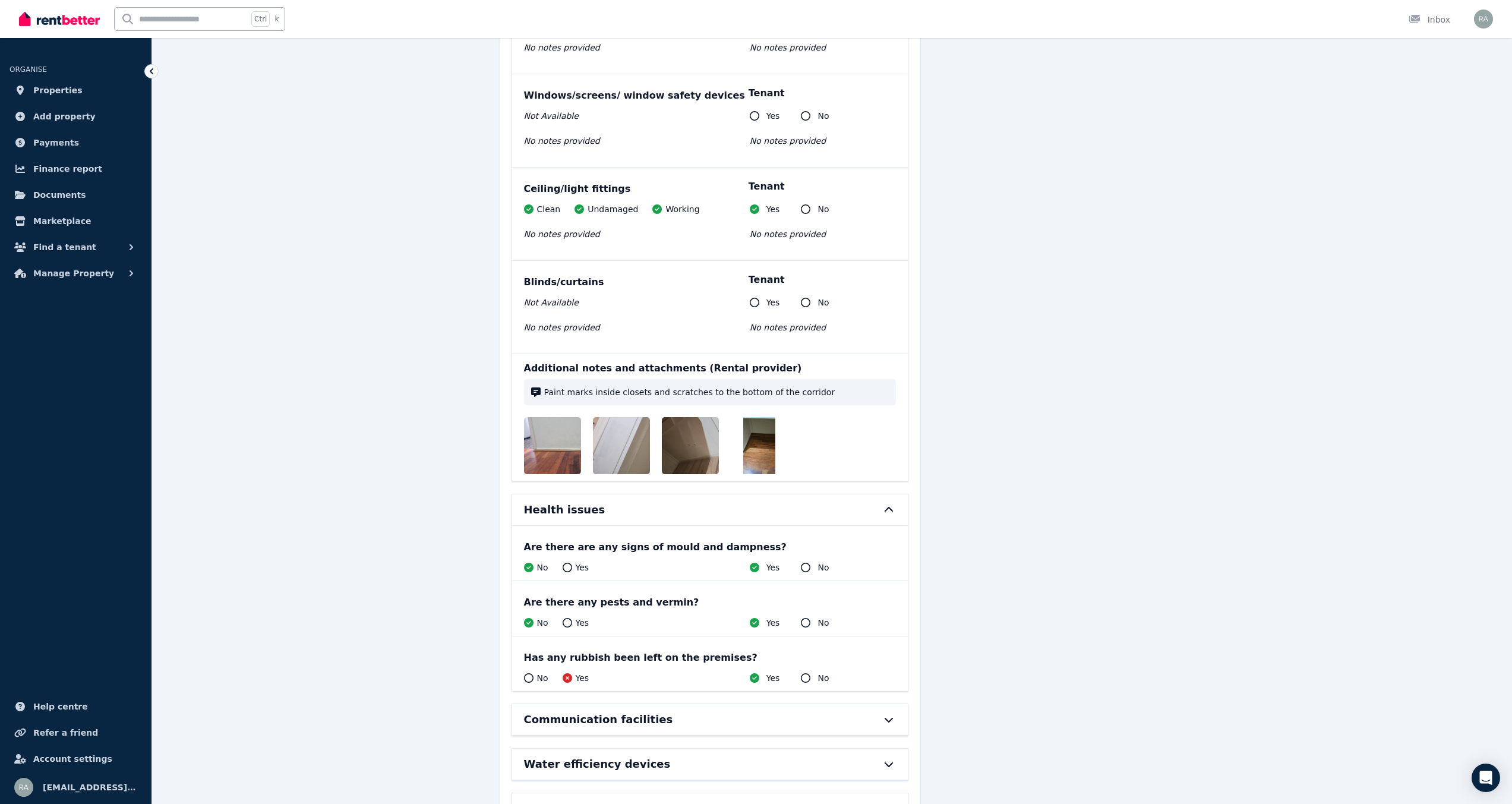
scroll to position [10892, 0]
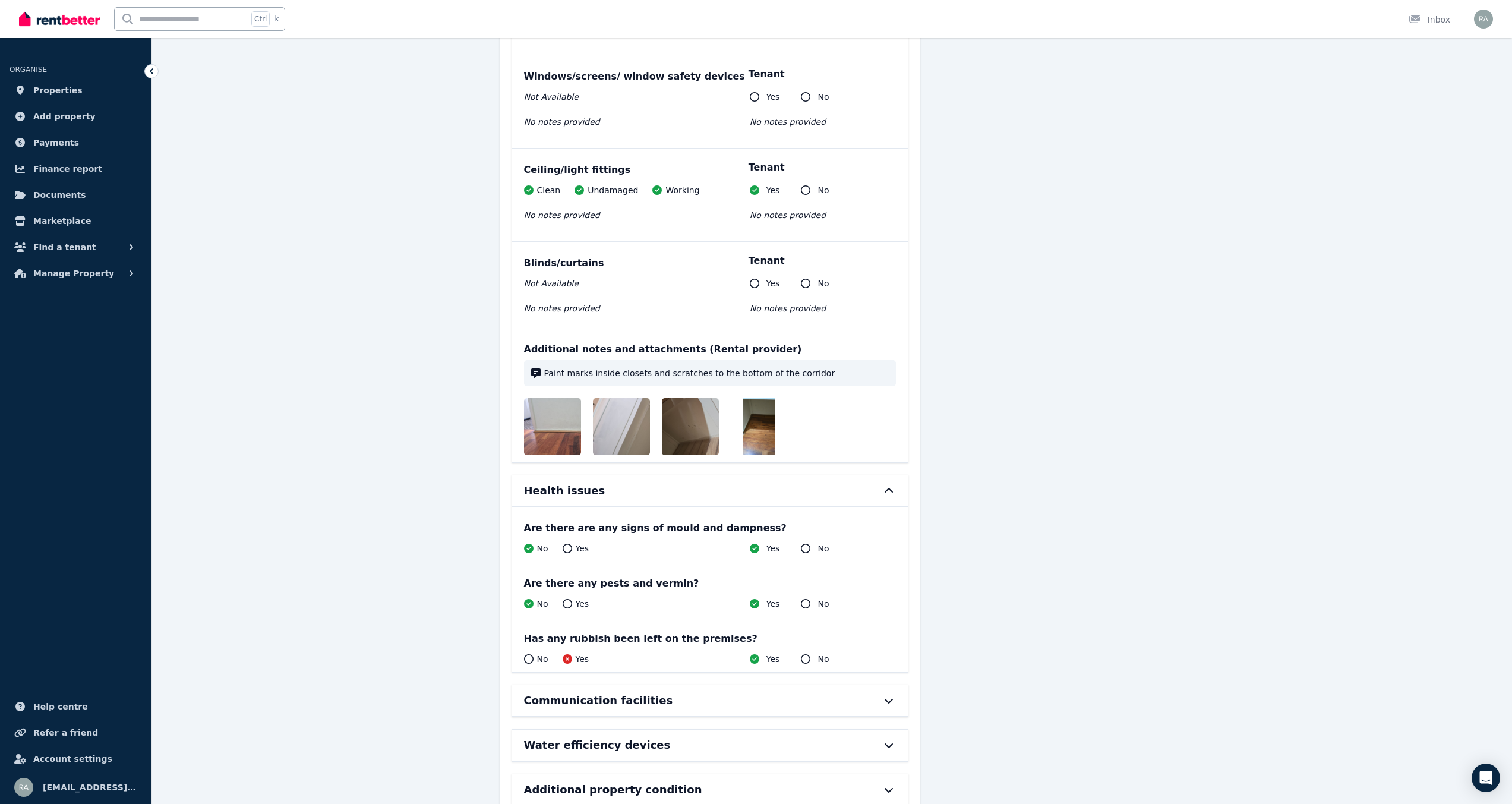
click at [888, 685] on div "Communication facilities" at bounding box center [710, 700] width 396 height 31
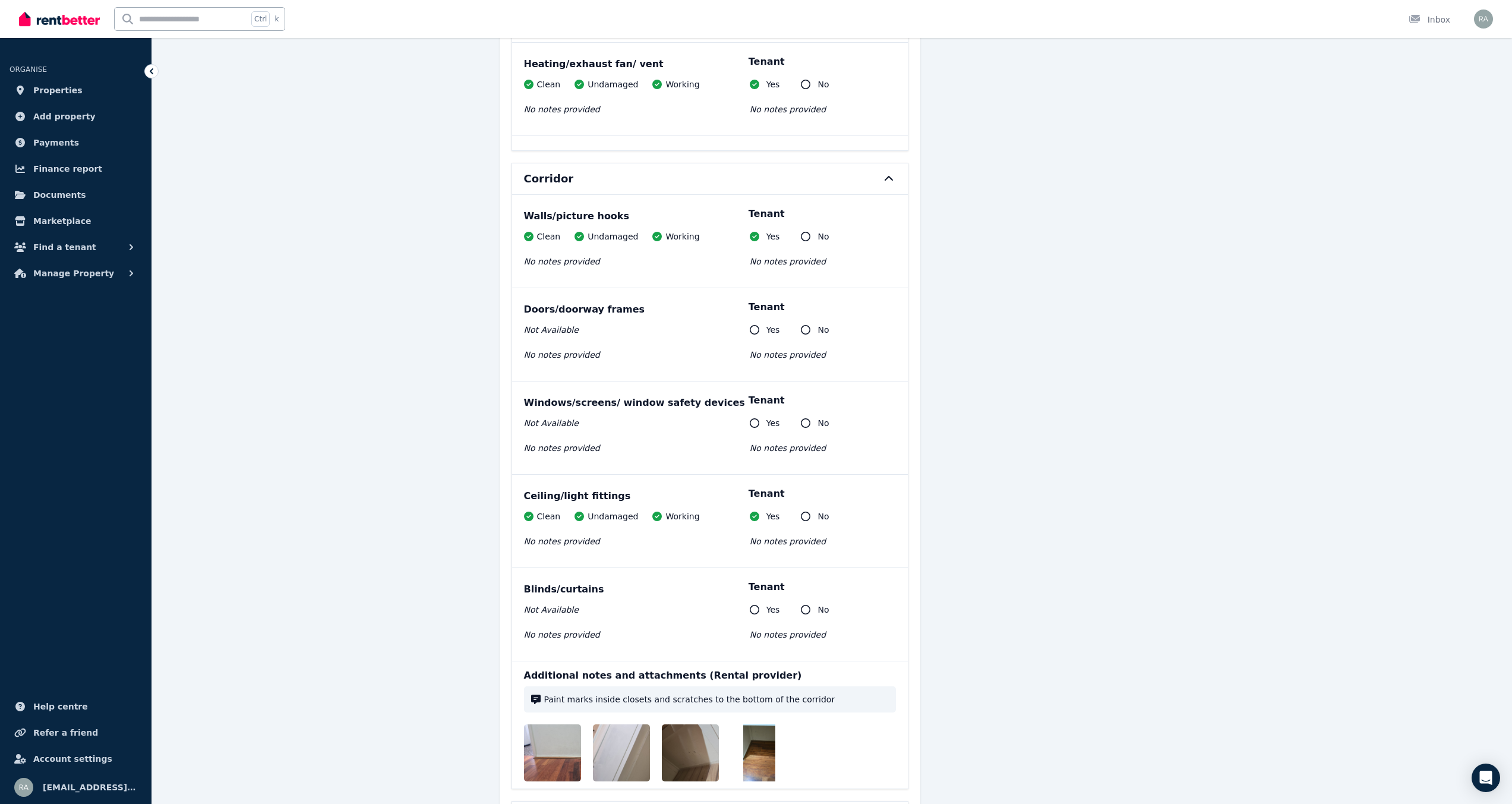
scroll to position [11002, 0]
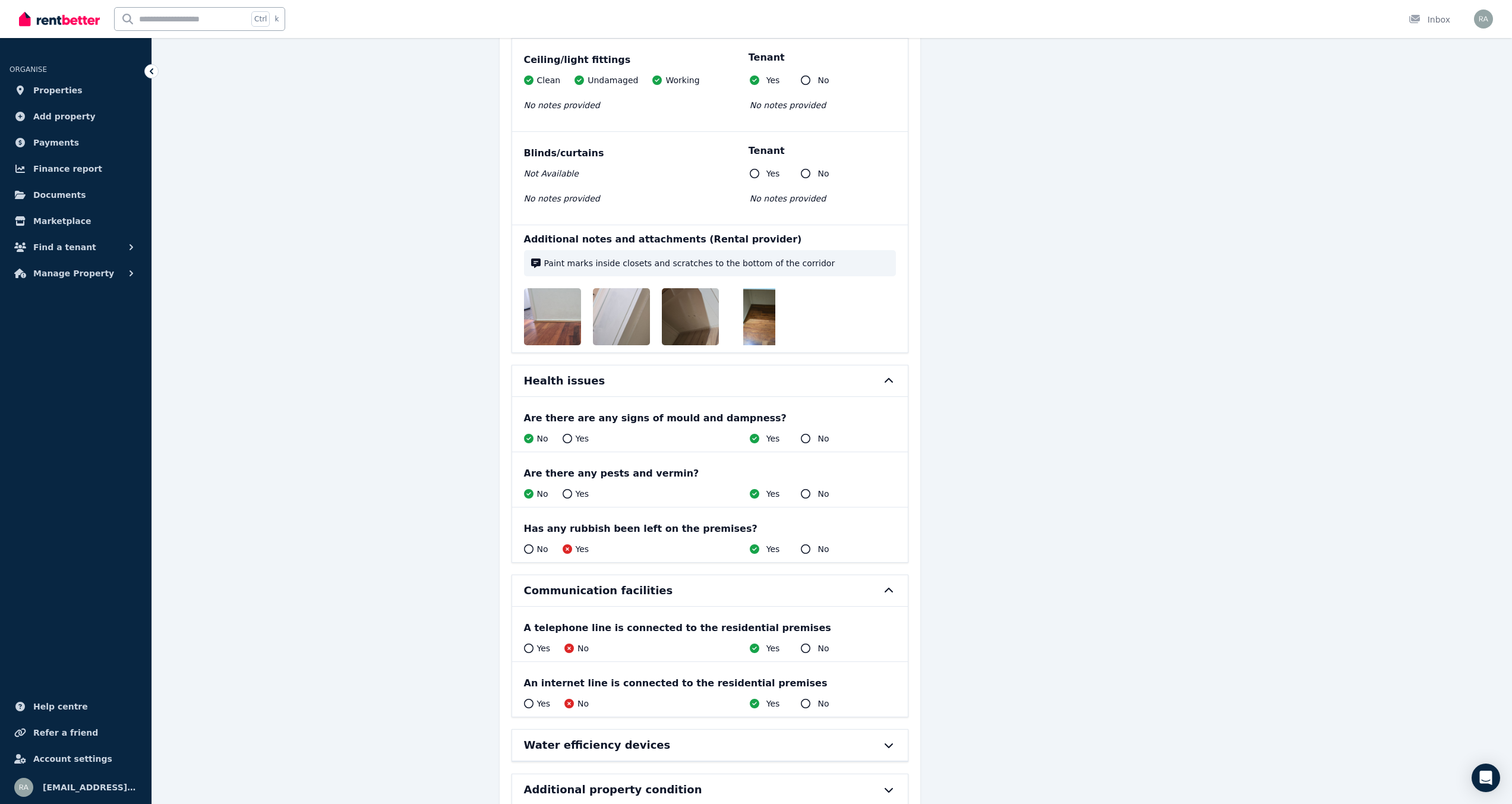
click at [891, 741] on icon at bounding box center [889, 745] width 14 height 9
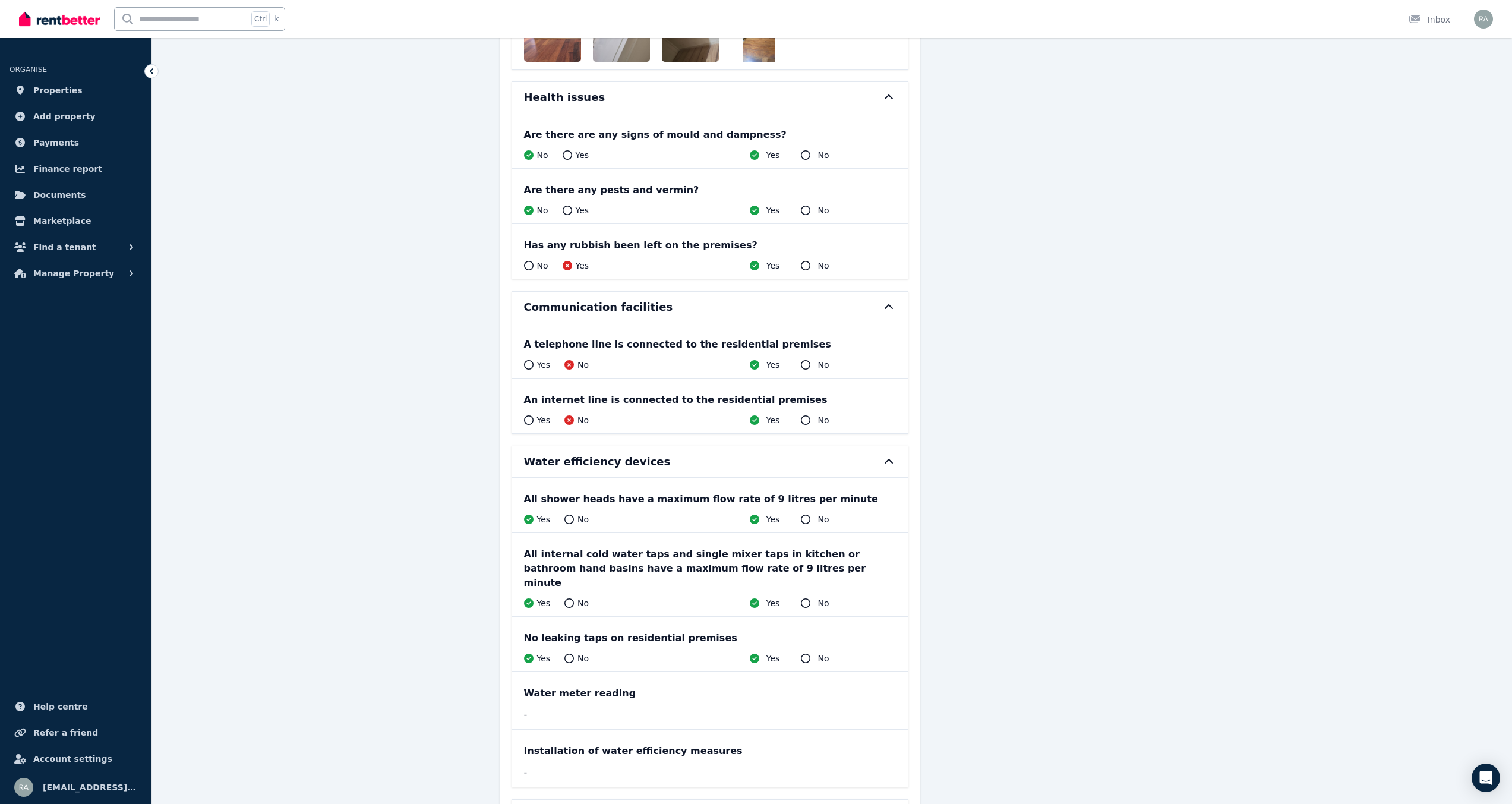
scroll to position [11298, 0]
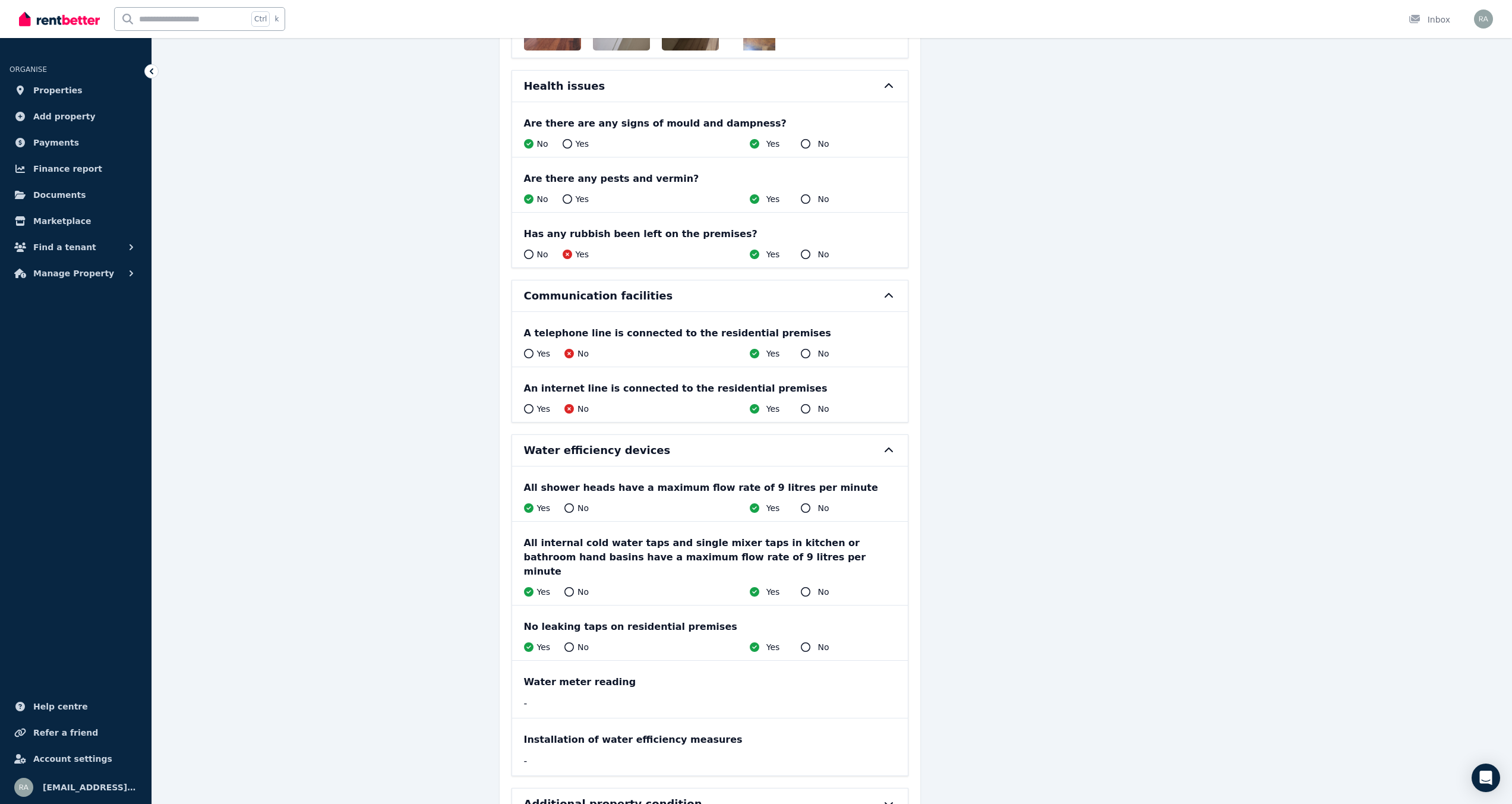
click at [889, 799] on icon at bounding box center [889, 803] width 14 height 9
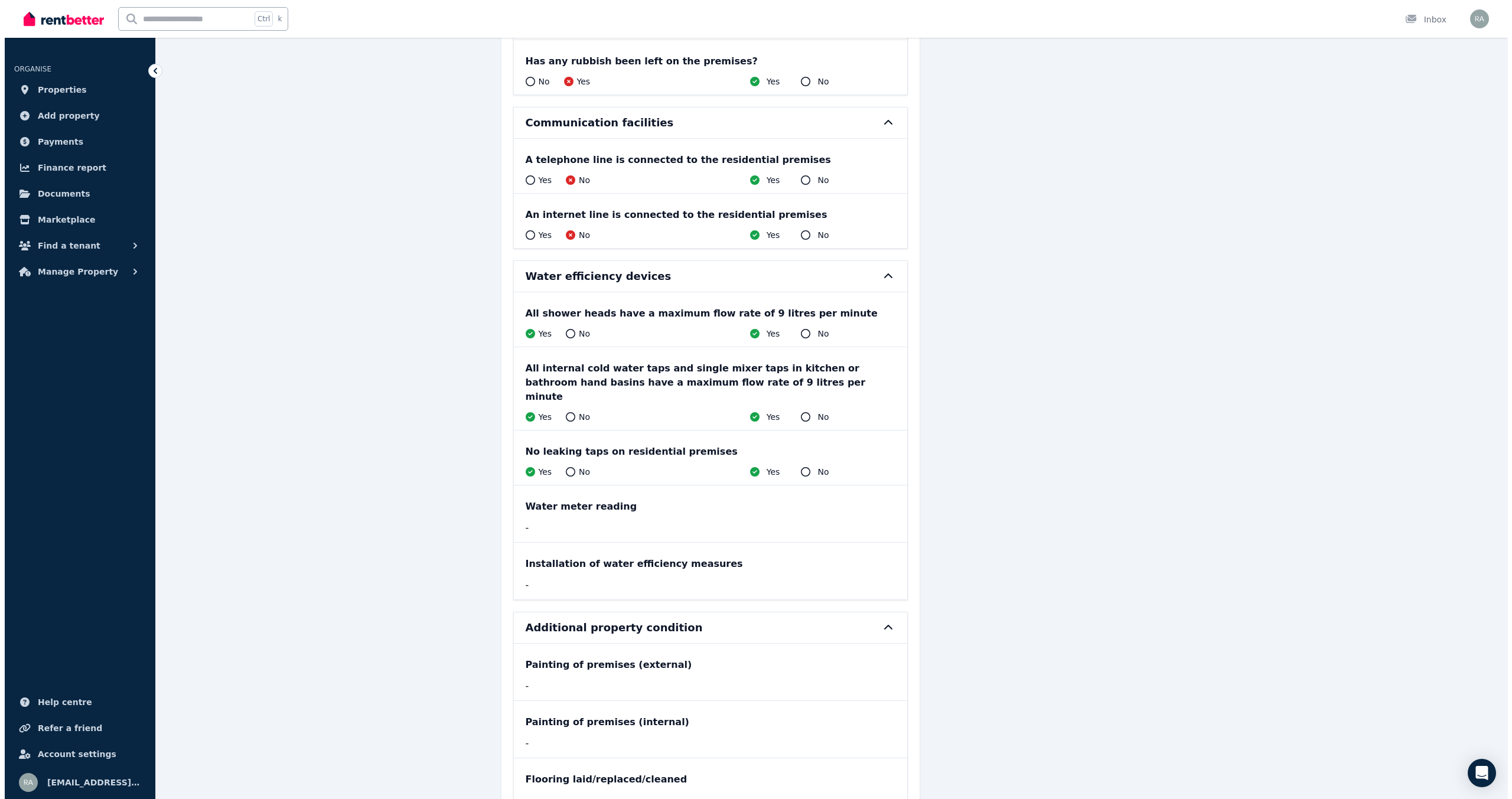
scroll to position [0, 0]
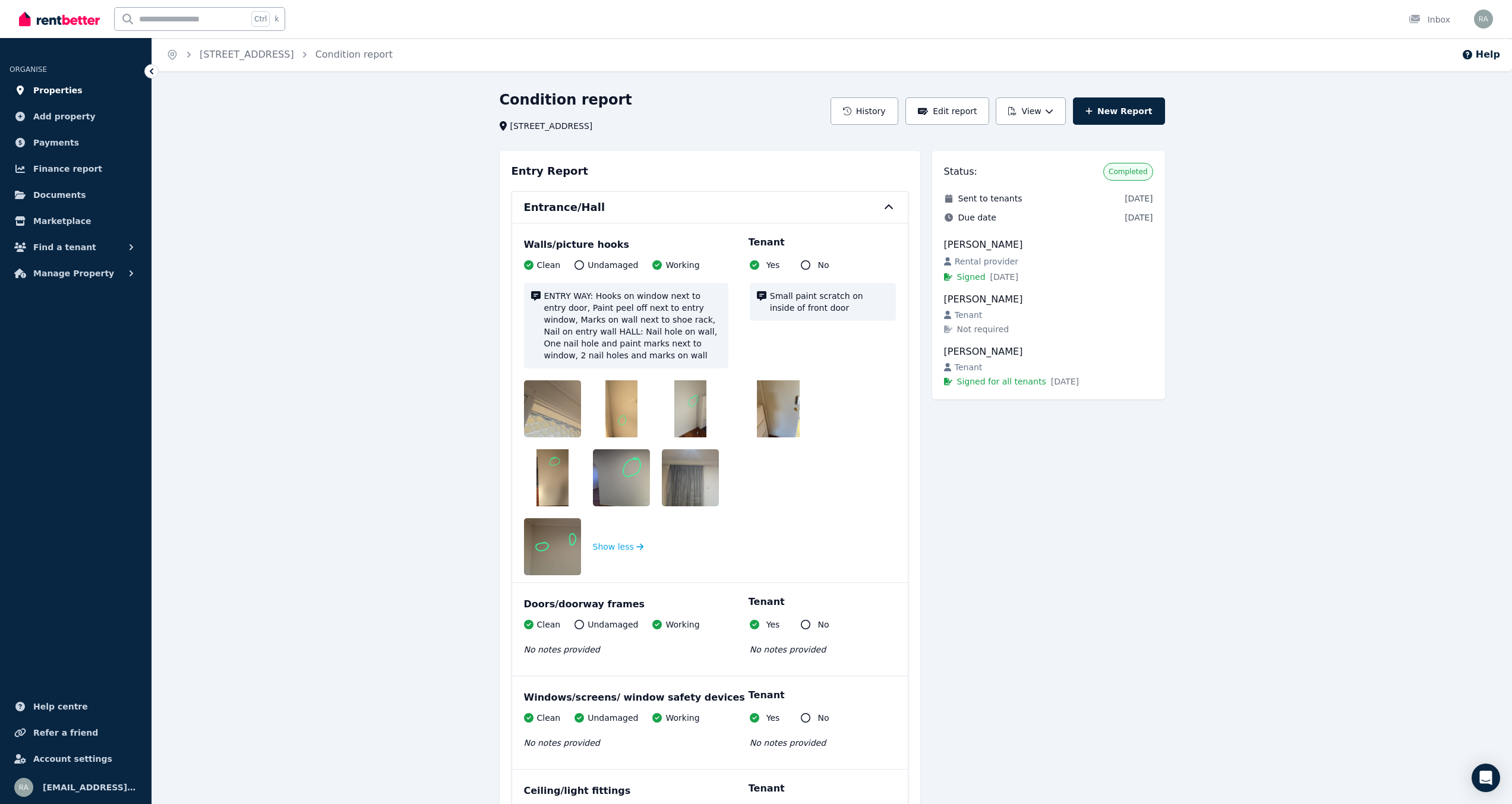
click at [56, 89] on span "Properties" at bounding box center [58, 90] width 49 height 14
